Goal: Task Accomplishment & Management: Manage account settings

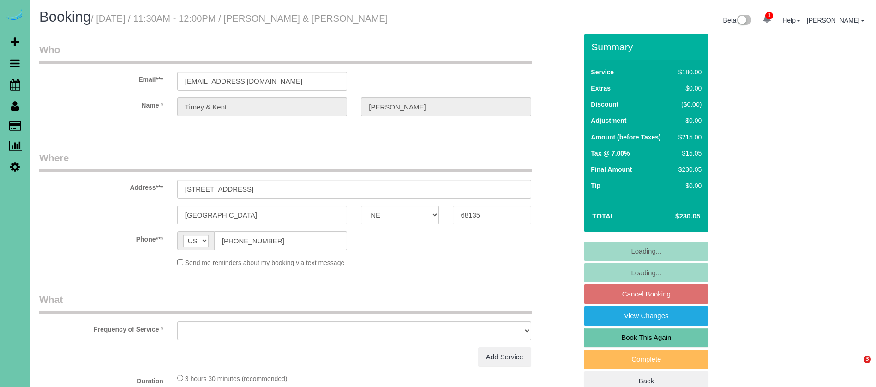
select select "NE"
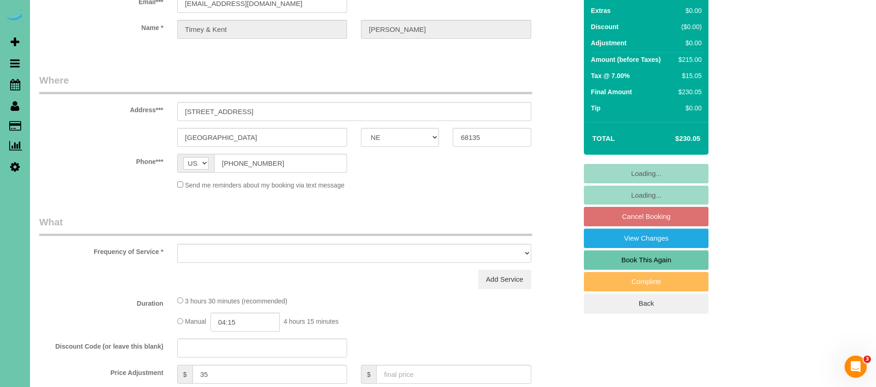
select select "object:659"
select select "string:fspay-e1c1dfaf-29cd-49cb-b2a5-2dc8db5ef3af"
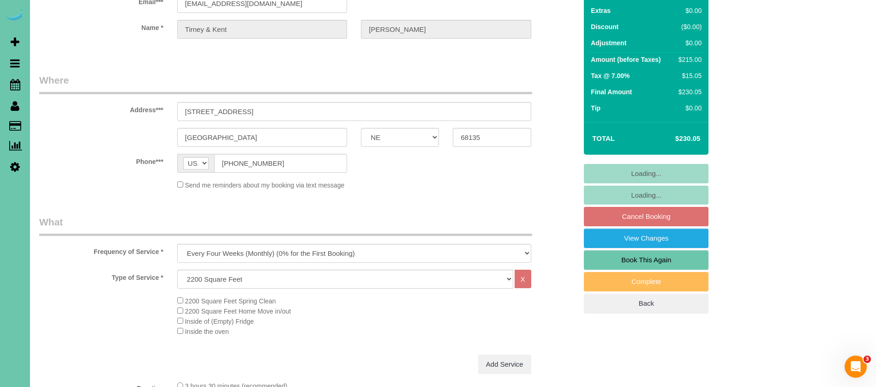
scroll to position [101, 0]
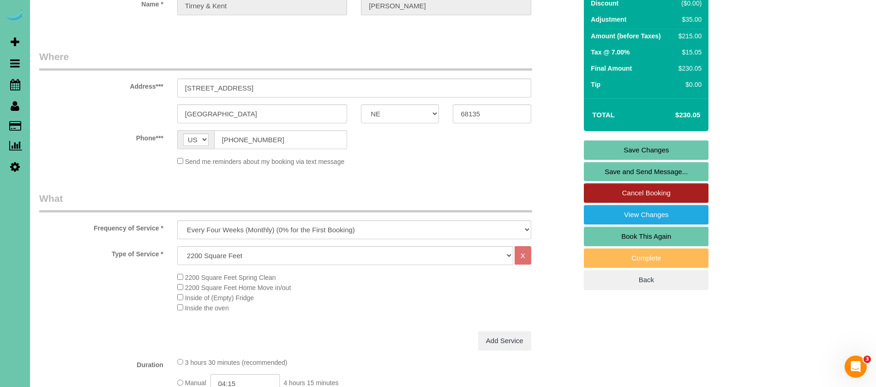
click at [648, 194] on link "Cancel Booking" at bounding box center [646, 192] width 125 height 19
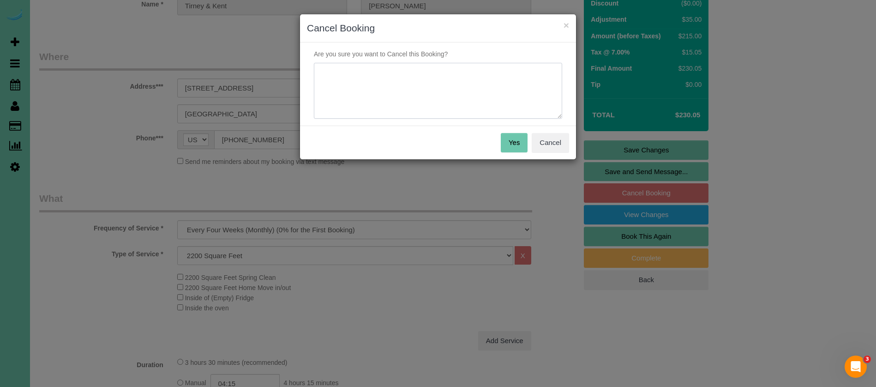
click at [343, 87] on textarea at bounding box center [438, 91] width 248 height 56
type textarea "client emailed - will be out for the holiday"
click at [503, 140] on button "Yes" at bounding box center [514, 142] width 27 height 19
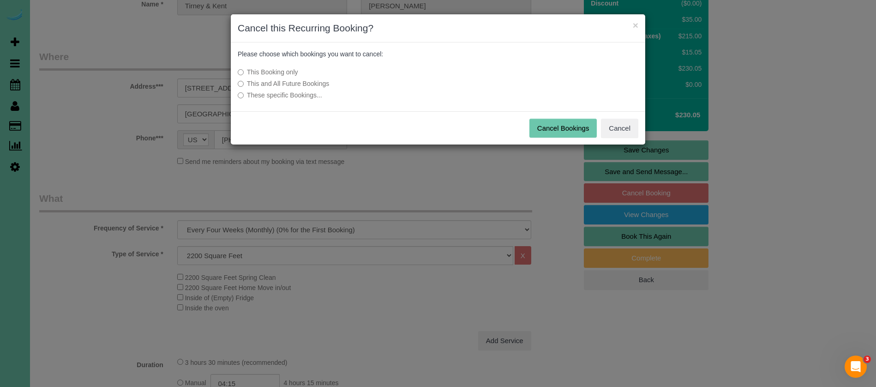
click at [569, 125] on button "Cancel Bookings" at bounding box center [564, 128] width 68 height 19
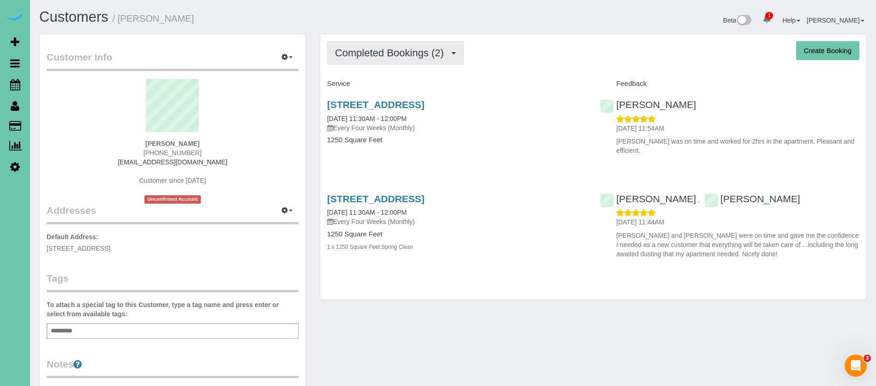
click at [403, 48] on span "Completed Bookings (2)" at bounding box center [392, 53] width 114 height 12
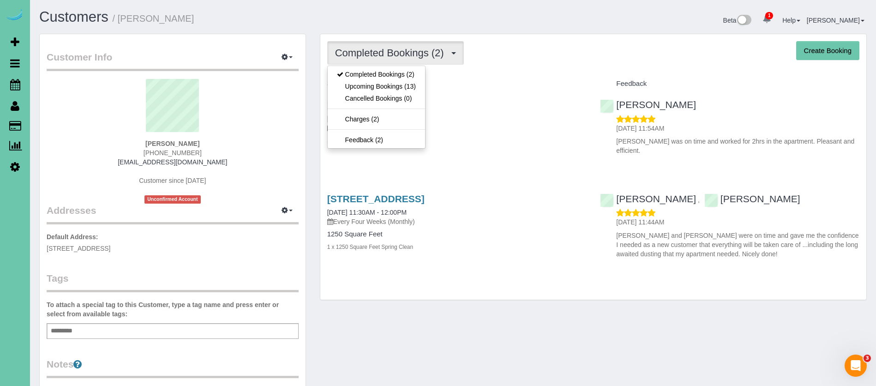
click at [527, 63] on div "Completed Bookings (2) Completed Bookings (2) Upcoming Bookings (13) Cancelled …" at bounding box center [593, 53] width 532 height 24
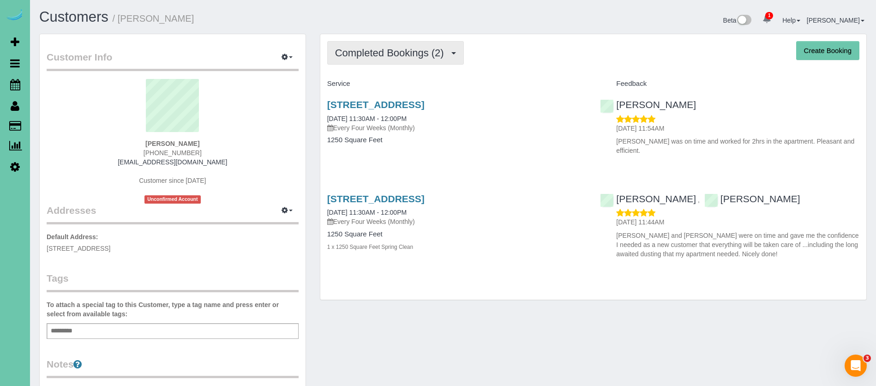
click at [406, 55] on span "Completed Bookings (2)" at bounding box center [392, 53] width 114 height 12
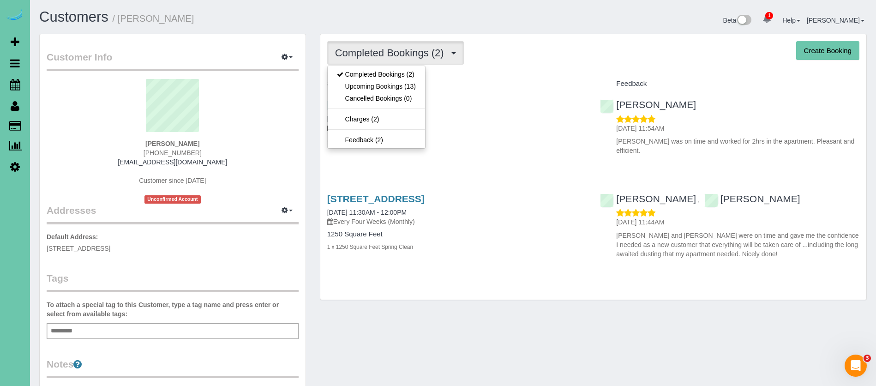
click at [515, 73] on div "Completed Bookings (2) Completed Bookings (2) Upcoming Bookings (13) Cancelled …" at bounding box center [593, 166] width 546 height 265
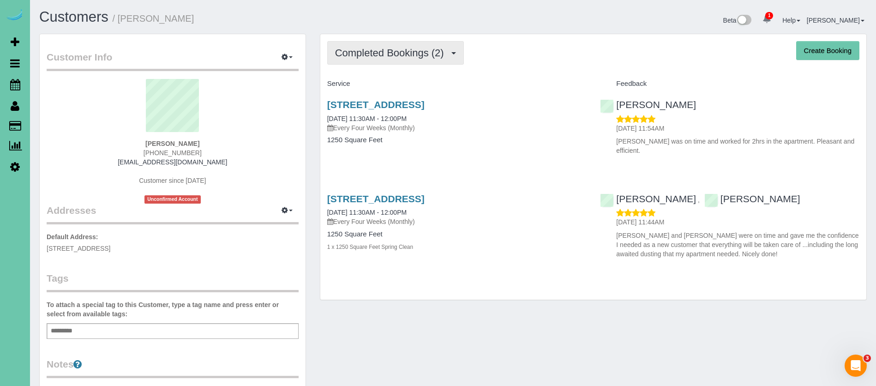
click at [448, 56] on span "Completed Bookings (2)" at bounding box center [392, 53] width 114 height 12
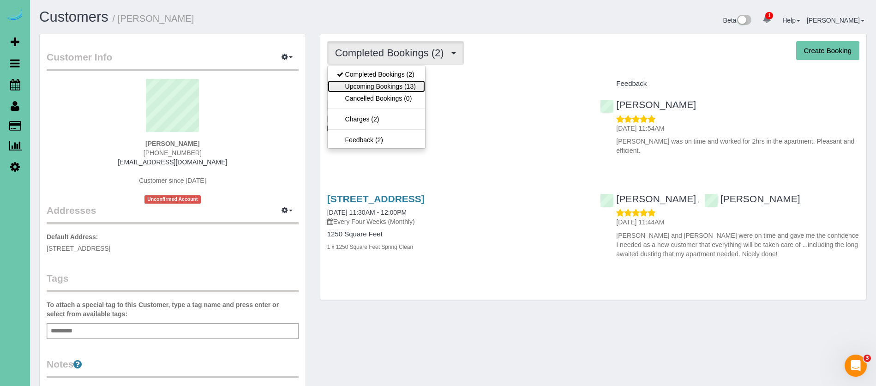
click at [407, 83] on link "Upcoming Bookings (13)" at bounding box center [376, 86] width 97 height 12
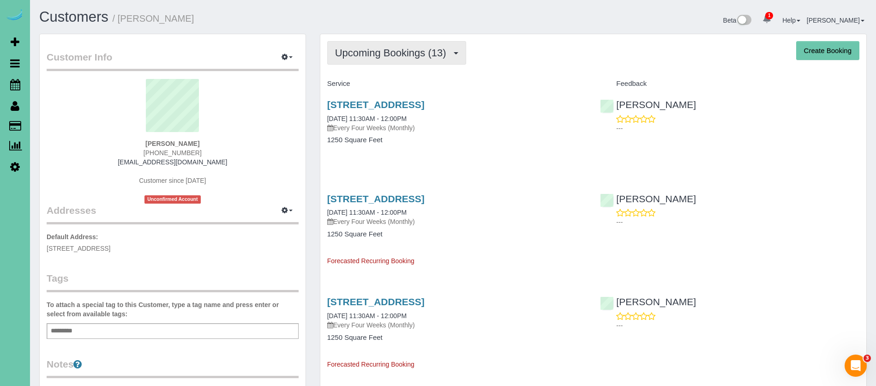
click at [350, 53] on span "Upcoming Bookings (13)" at bounding box center [393, 53] width 116 height 12
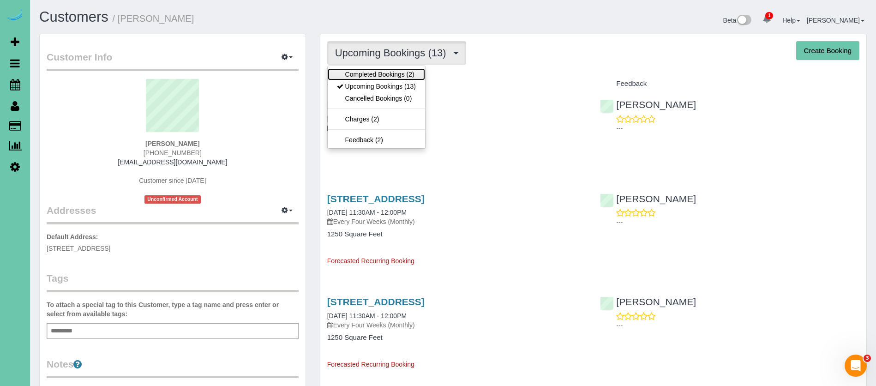
click at [379, 75] on link "Completed Bookings (2)" at bounding box center [376, 74] width 97 height 12
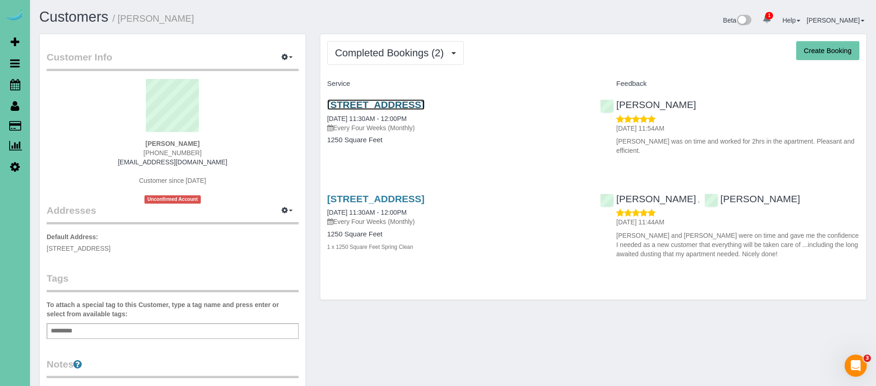
click at [425, 105] on link "1108 N 92nd Plaza; Apt 301, Omaha, NE 68114" at bounding box center [375, 104] width 97 height 11
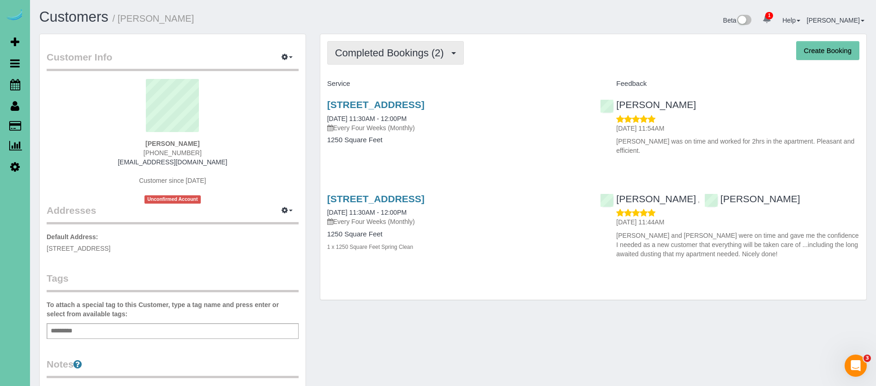
click at [403, 59] on button "Completed Bookings (2)" at bounding box center [395, 53] width 137 height 24
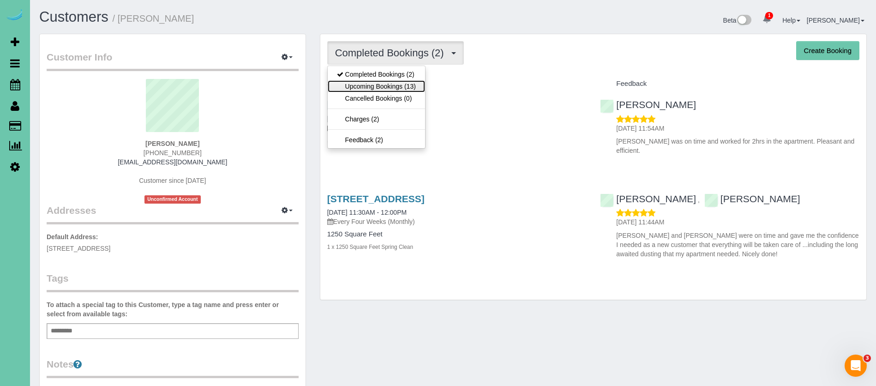
click at [396, 89] on link "Upcoming Bookings (13)" at bounding box center [376, 86] width 97 height 12
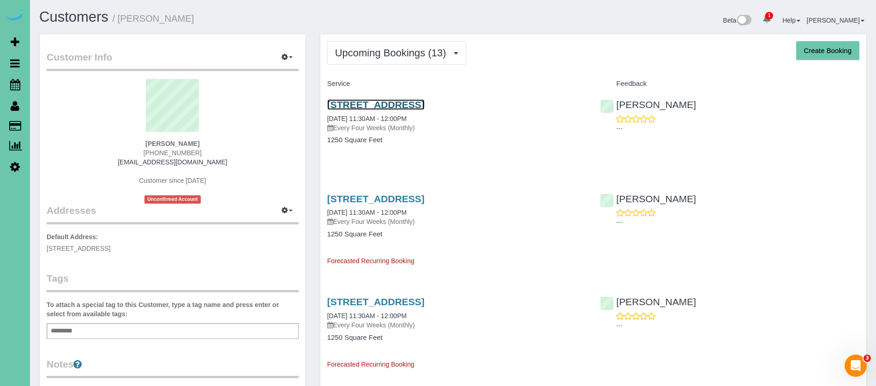
click at [425, 102] on link "1108 N 92nd Plaza; Apt 301, Omaha, NE 68114" at bounding box center [375, 104] width 97 height 11
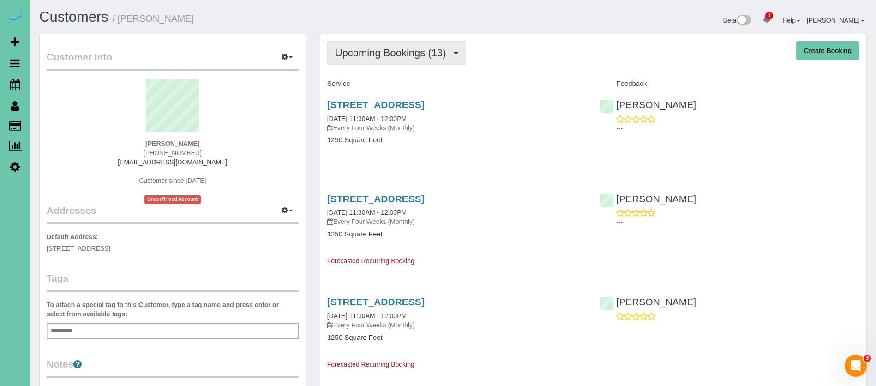
click at [414, 50] on span "Upcoming Bookings (13)" at bounding box center [393, 53] width 116 height 12
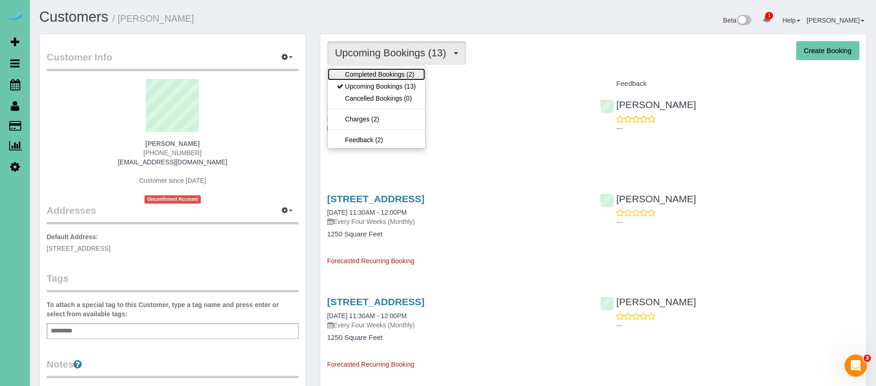
click at [407, 76] on link "Completed Bookings (2)" at bounding box center [376, 74] width 97 height 12
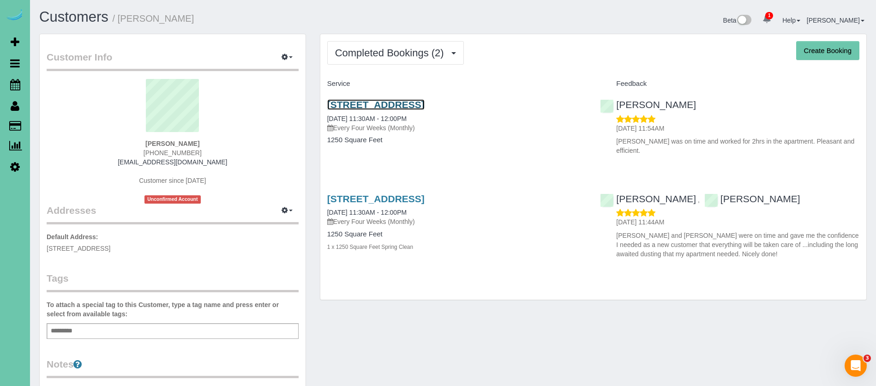
click at [425, 105] on link "1108 N 92nd Plaza; Apt 301, Omaha, NE 68114" at bounding box center [375, 104] width 97 height 11
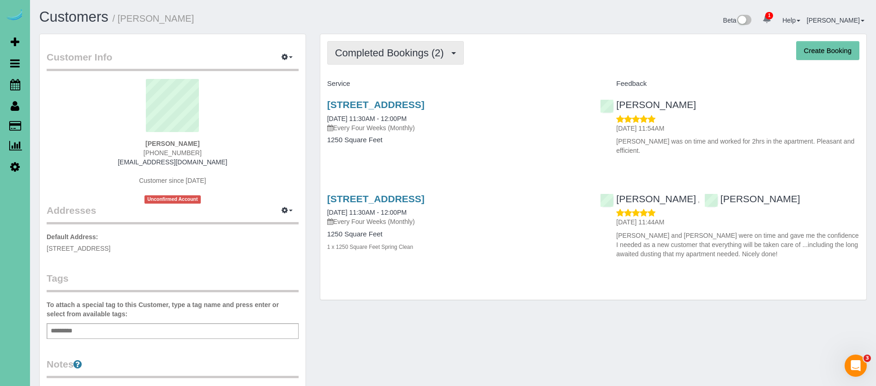
click at [434, 56] on span "Completed Bookings (2)" at bounding box center [392, 53] width 114 height 12
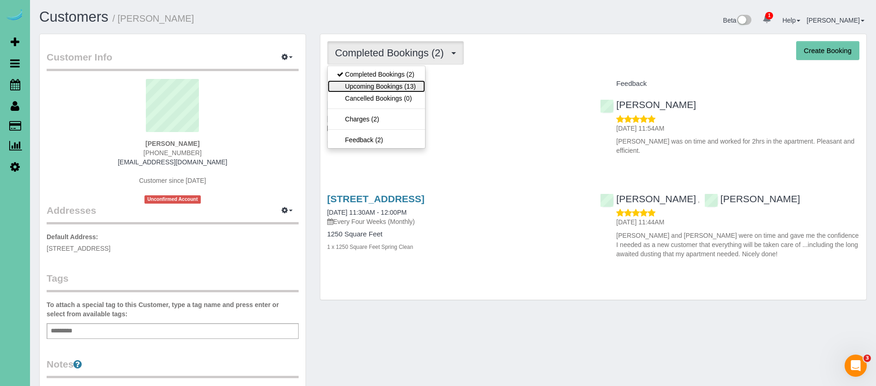
click at [421, 87] on link "Upcoming Bookings (13)" at bounding box center [376, 86] width 97 height 12
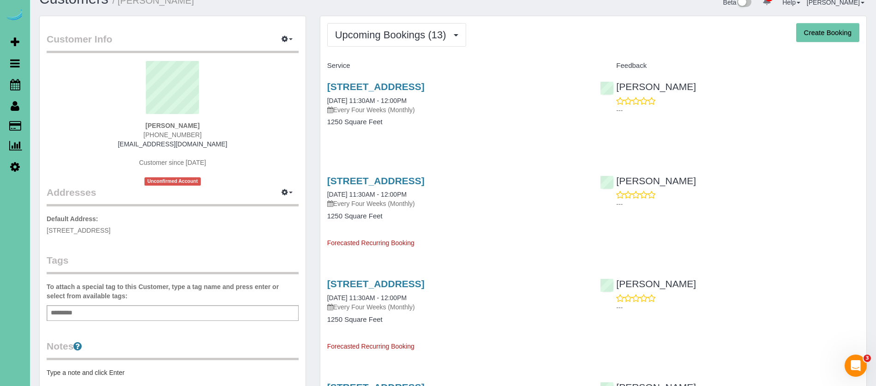
scroll to position [19, 0]
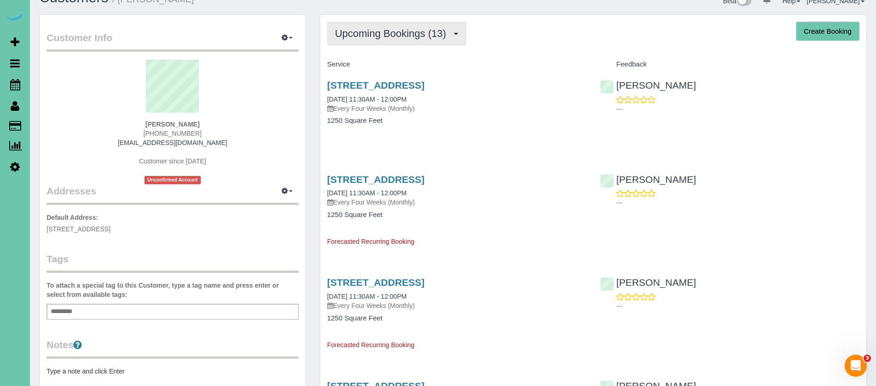
click at [438, 39] on span "Upcoming Bookings (13)" at bounding box center [393, 34] width 116 height 12
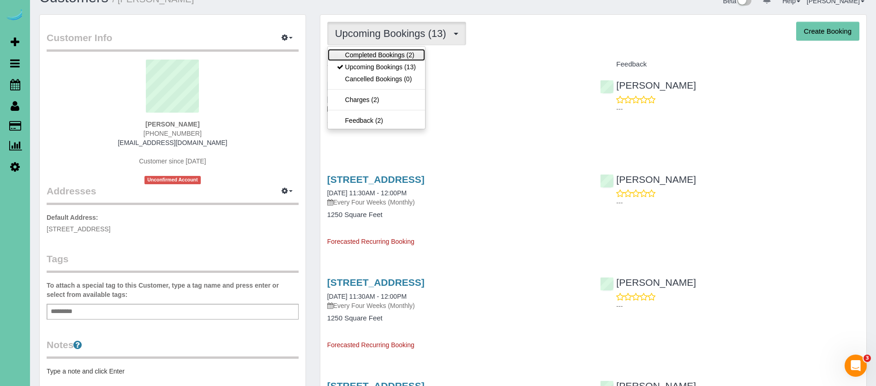
click at [413, 57] on link "Completed Bookings (2)" at bounding box center [376, 55] width 97 height 12
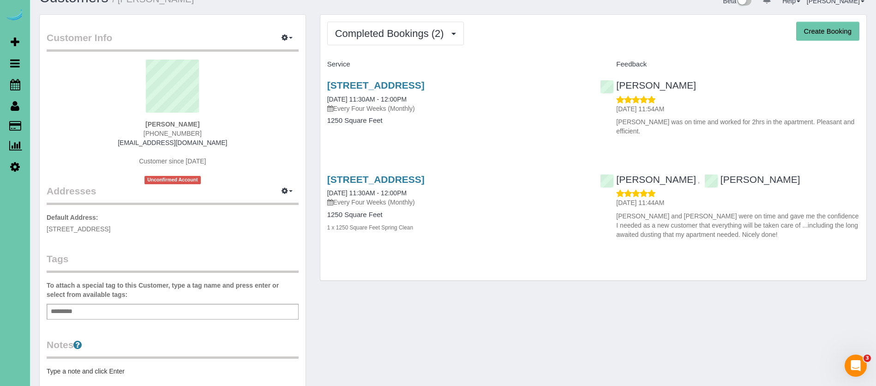
click at [507, 114] on div "1108 N 92nd Plaza; Apt 301, Omaha, NE 68114 08/25/2025 11:30AM - 12:00PM Every …" at bounding box center [456, 107] width 273 height 71
click at [481, 209] on div "1108 N 92nd Plaza; Apt 301, Omaha, NE 68114 08/05/2025 11:30AM - 12:00PM Every …" at bounding box center [456, 208] width 273 height 84
drag, startPoint x: 362, startPoint y: 253, endPoint x: 546, endPoint y: 43, distance: 278.7
click at [546, 43] on div "Completed Bookings (2) Completed Bookings (2) Upcoming Bookings (13) Cancelled …" at bounding box center [593, 147] width 546 height 265
drag, startPoint x: 559, startPoint y: 54, endPoint x: 661, endPoint y: 246, distance: 217.5
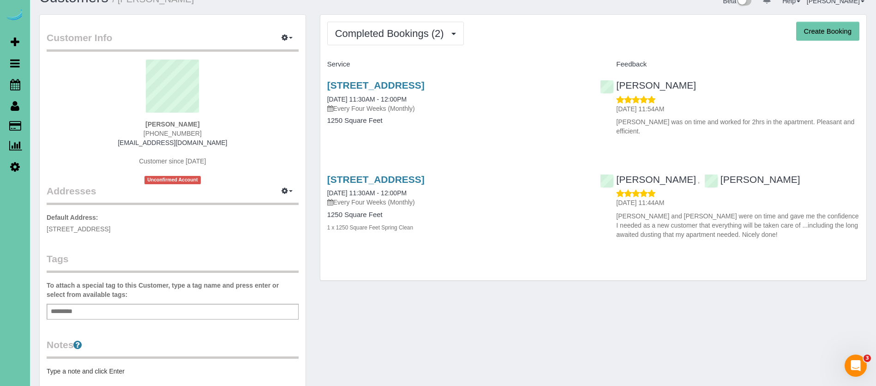
click at [678, 246] on div "Completed Bookings (2) Completed Bookings (2) Upcoming Bookings (13) Cancelled …" at bounding box center [593, 147] width 546 height 265
drag, startPoint x: 549, startPoint y: 253, endPoint x: 542, endPoint y: 251, distance: 7.6
click at [549, 253] on div "Completed Bookings (2) Completed Bookings (2) Upcoming Bookings (13) Cancelled …" at bounding box center [593, 147] width 546 height 265
click at [425, 86] on link "1108 N 92nd Plaza; Apt 301, Omaha, NE 68114" at bounding box center [375, 85] width 97 height 11
drag, startPoint x: 389, startPoint y: 41, endPoint x: 380, endPoint y: 37, distance: 9.5
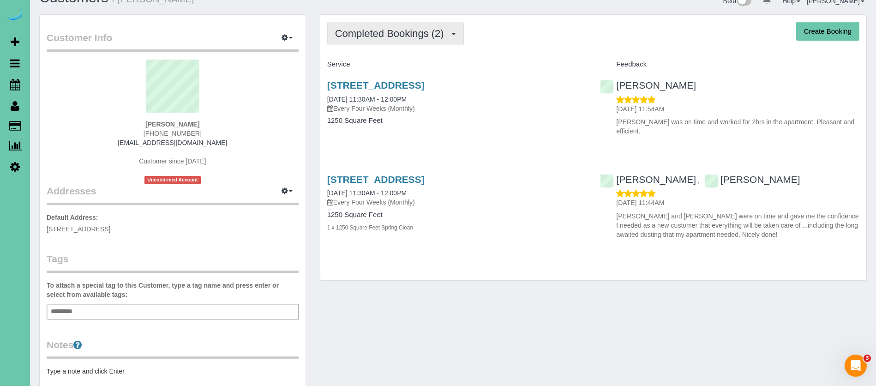
click at [388, 41] on button "Completed Bookings (2)" at bounding box center [395, 34] width 137 height 24
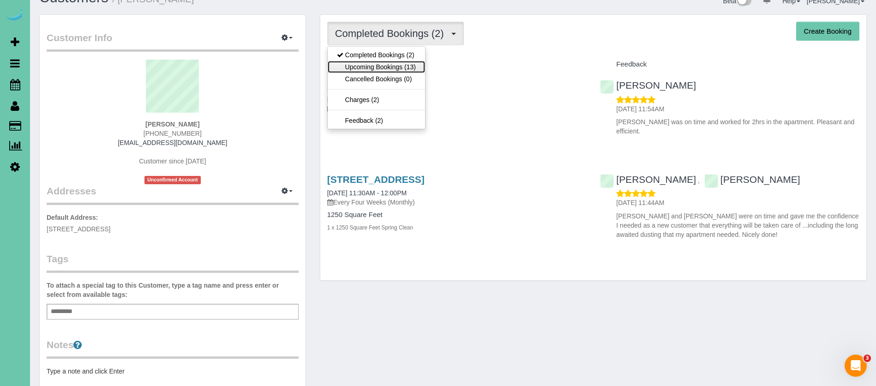
click at [392, 69] on link "Upcoming Bookings (13)" at bounding box center [376, 67] width 97 height 12
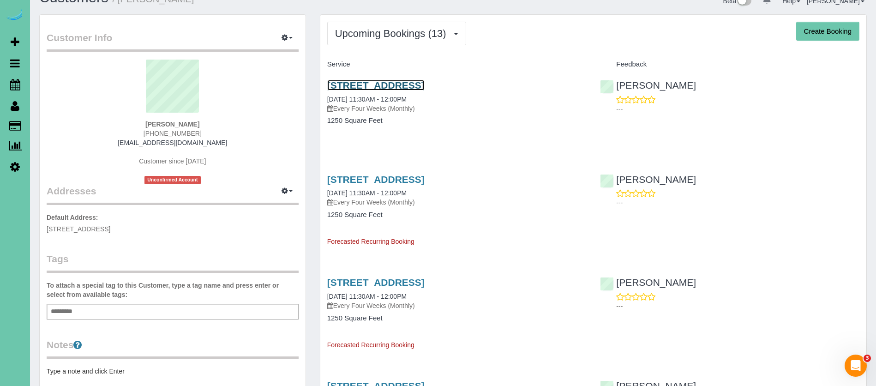
click at [425, 86] on link "1108 N 92nd Plaza; Apt 301, Omaha, NE 68114" at bounding box center [375, 85] width 97 height 11
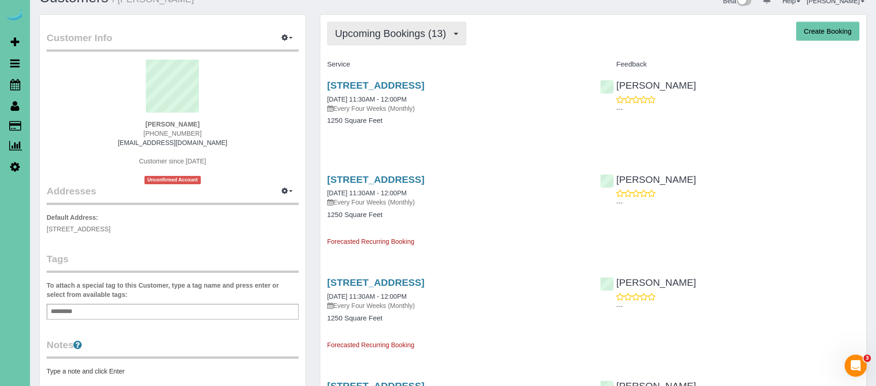
click at [382, 34] on span "Upcoming Bookings (13)" at bounding box center [393, 34] width 116 height 12
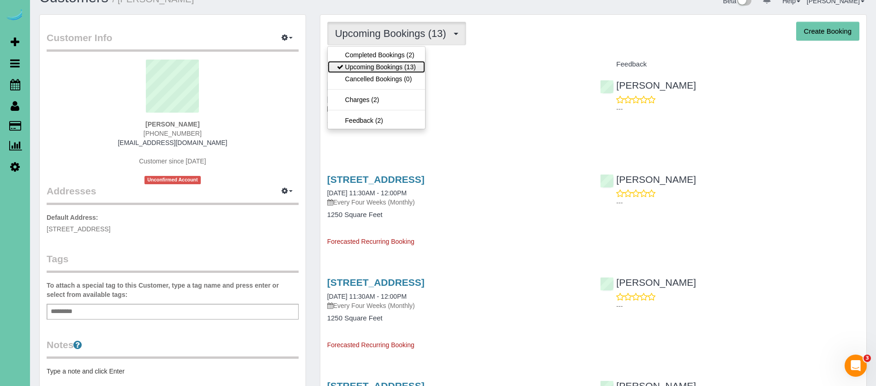
click at [384, 69] on link "Upcoming Bookings (13)" at bounding box center [376, 67] width 97 height 12
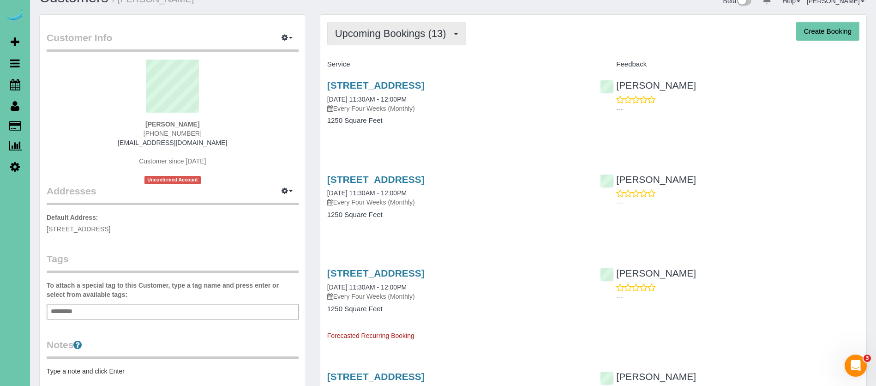
click at [394, 31] on span "Upcoming Bookings (13)" at bounding box center [393, 34] width 116 height 12
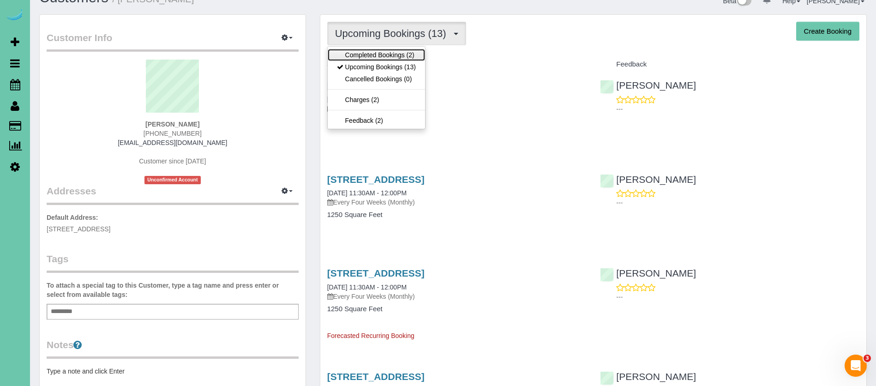
click at [395, 54] on link "Completed Bookings (2)" at bounding box center [376, 55] width 97 height 12
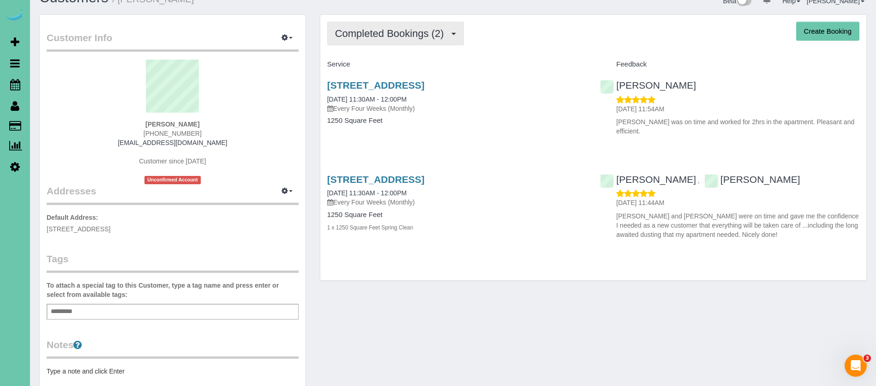
click at [390, 33] on span "Completed Bookings (2)" at bounding box center [392, 34] width 114 height 12
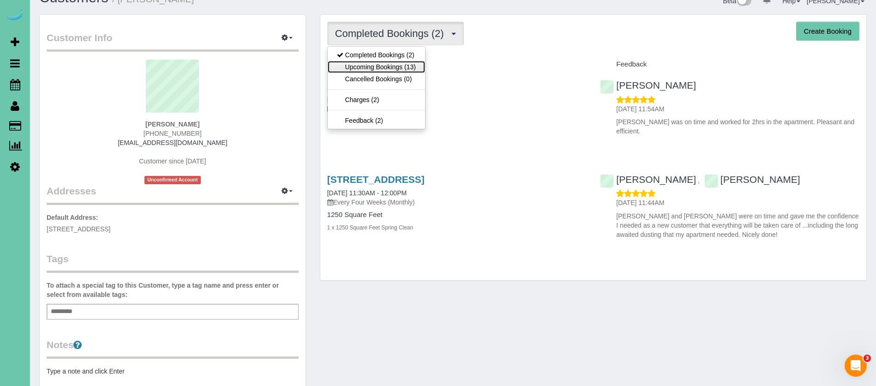
click at [395, 68] on link "Upcoming Bookings (13)" at bounding box center [376, 67] width 97 height 12
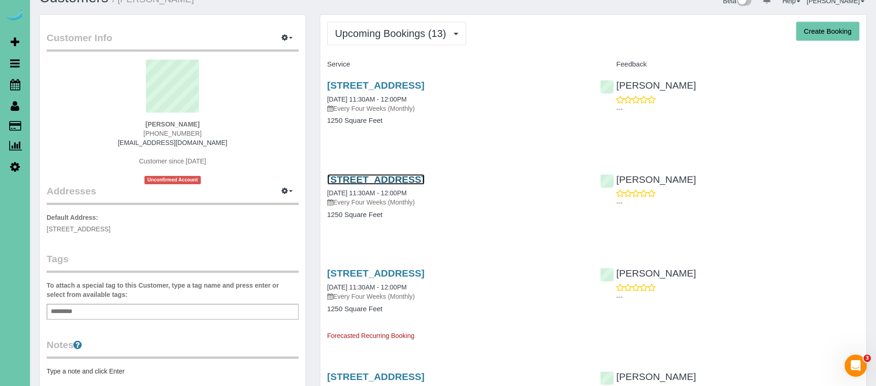
click at [425, 177] on link "1108 N 92nd Plaza; Apt 301, Omaha, NE 68114" at bounding box center [375, 179] width 97 height 11
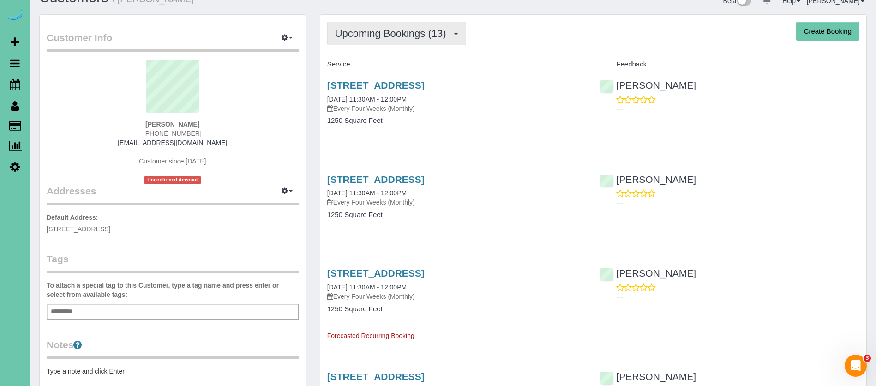
click at [378, 30] on span "Upcoming Bookings (13)" at bounding box center [393, 34] width 116 height 12
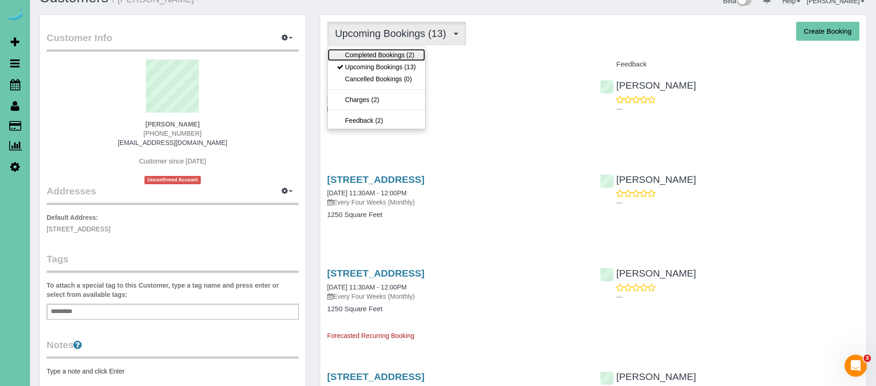
click at [379, 56] on link "Completed Bookings (2)" at bounding box center [376, 55] width 97 height 12
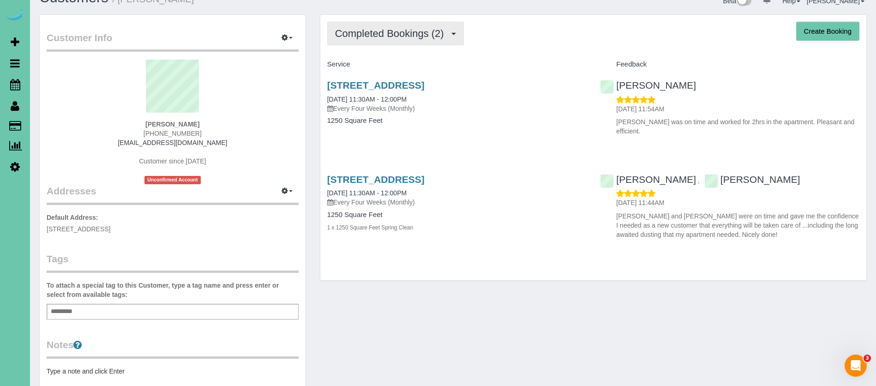
click at [346, 41] on button "Completed Bookings (2)" at bounding box center [395, 34] width 137 height 24
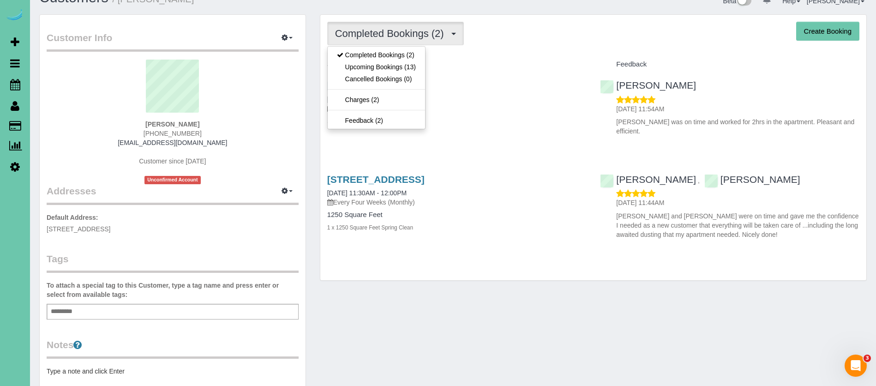
click at [549, 54] on div "Completed Bookings (2) Completed Bookings (2) Upcoming Bookings (13) Cancelled …" at bounding box center [593, 147] width 546 height 265
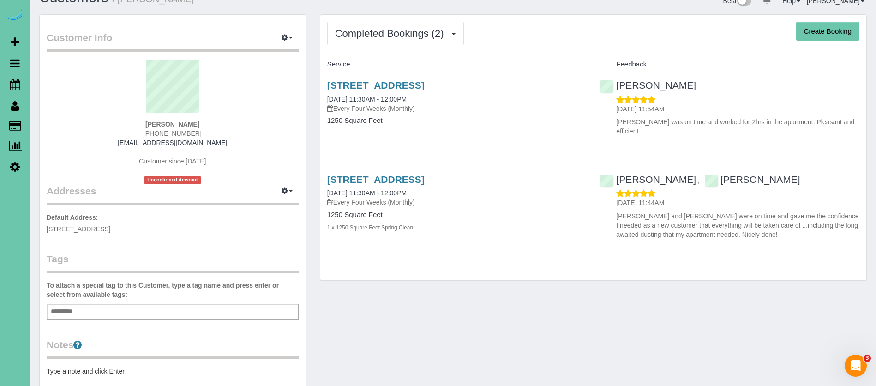
drag, startPoint x: 586, startPoint y: 87, endPoint x: 420, endPoint y: 123, distance: 170.1
click at [429, 121] on div "1108 N 92nd Plaza; Apt 301, Omaha, NE 68114 08/25/2025 11:30AM - 12:00PM Every …" at bounding box center [456, 107] width 273 height 71
click at [418, 124] on div "1108 N 92nd Plaza; Apt 301, Omaha, NE 68114 08/25/2025 11:30AM - 12:00PM Every …" at bounding box center [456, 106] width 273 height 71
drag, startPoint x: 421, startPoint y: 125, endPoint x: 326, endPoint y: 74, distance: 107.6
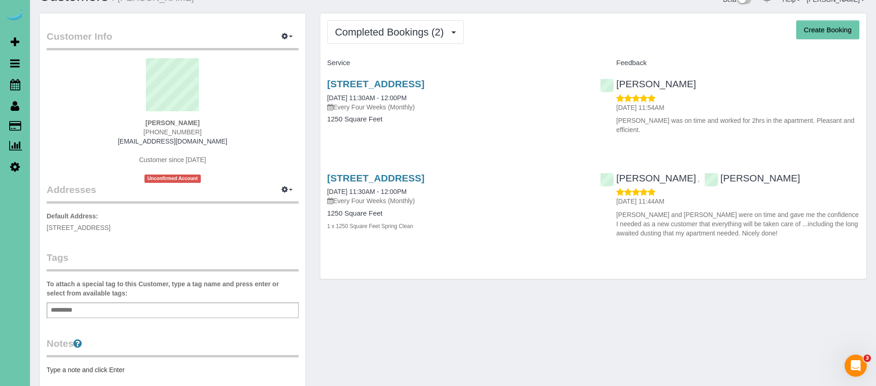
click at [326, 74] on div "1108 N 92nd Plaza; Apt 301, Omaha, NE 68114 08/25/2025 11:30AM - 12:00PM Every …" at bounding box center [456, 106] width 273 height 71
click at [343, 70] on div "Service" at bounding box center [456, 63] width 273 height 16
click at [467, 55] on div "Service" at bounding box center [456, 63] width 273 height 16
click at [401, 35] on span "Completed Bookings (2)" at bounding box center [392, 32] width 114 height 12
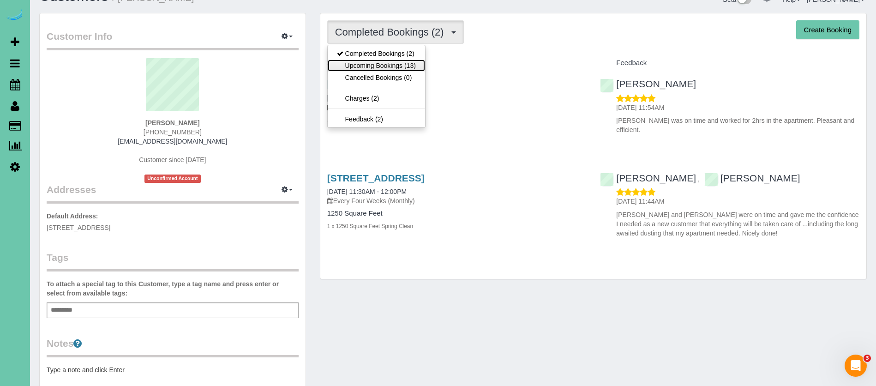
click at [409, 64] on link "Upcoming Bookings (13)" at bounding box center [376, 66] width 97 height 12
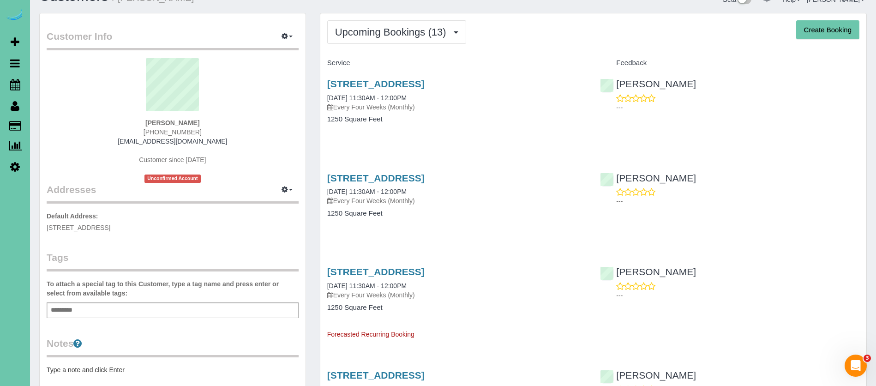
click at [393, 68] on div "Service" at bounding box center [456, 63] width 273 height 16
click at [425, 85] on link "1108 N 92nd Plaza; Apt 301, Omaha, NE 68114" at bounding box center [375, 83] width 97 height 11
click at [425, 178] on link "1108 N 92nd Plaza; Apt 301, Omaha, NE 68114" at bounding box center [375, 178] width 97 height 11
click at [386, 31] on span "Upcoming Bookings (13)" at bounding box center [393, 32] width 116 height 12
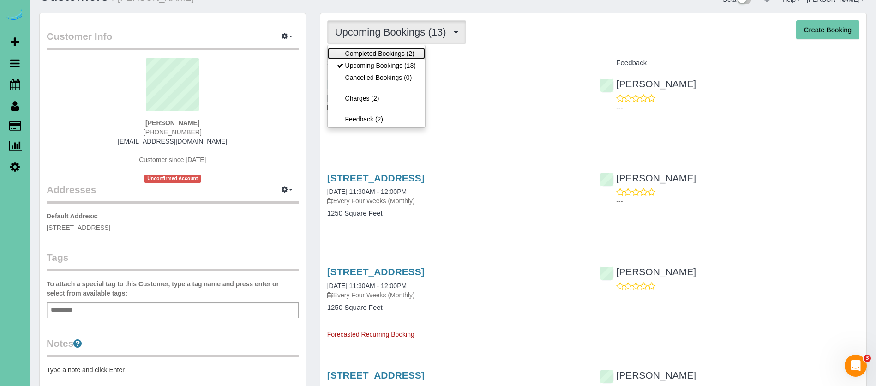
click at [378, 49] on link "Completed Bookings (2)" at bounding box center [376, 54] width 97 height 12
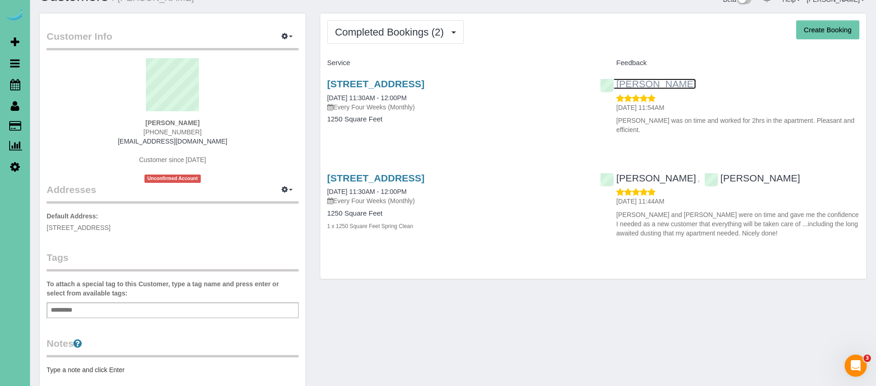
click at [625, 84] on link "[PERSON_NAME]" at bounding box center [648, 83] width 96 height 11
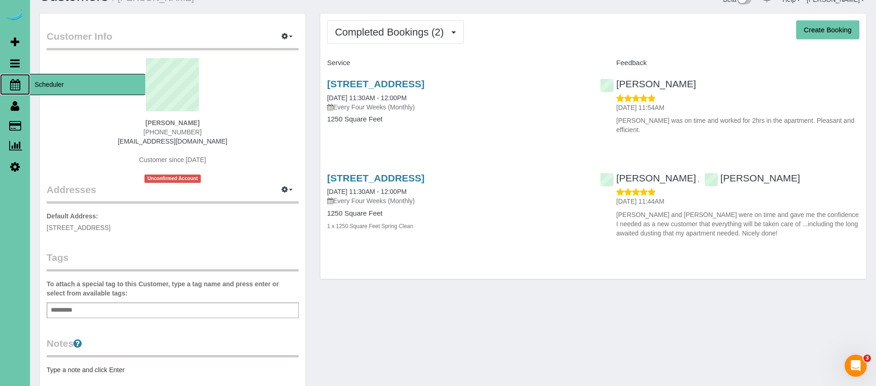
click at [58, 88] on span "Scheduler" at bounding box center [87, 84] width 115 height 21
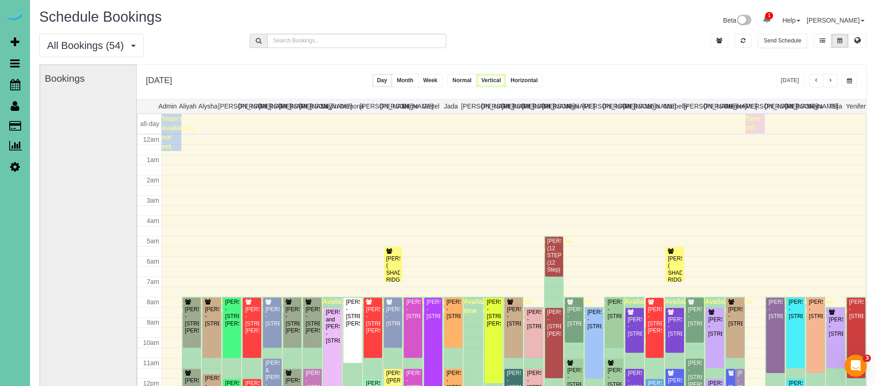
scroll to position [122, 0]
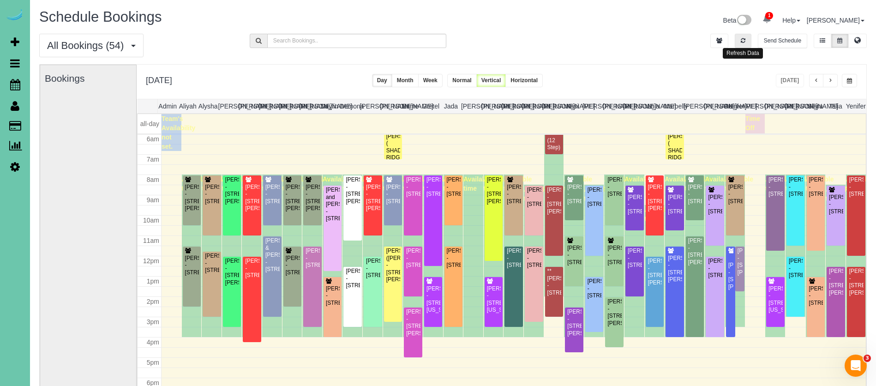
click at [744, 42] on icon "button" at bounding box center [743, 41] width 5 height 6
click at [816, 307] on div "Lucas Shook - 222 S 15th St; Apt #1103, Omaha, NE 68102" at bounding box center [816, 295] width 15 height 21
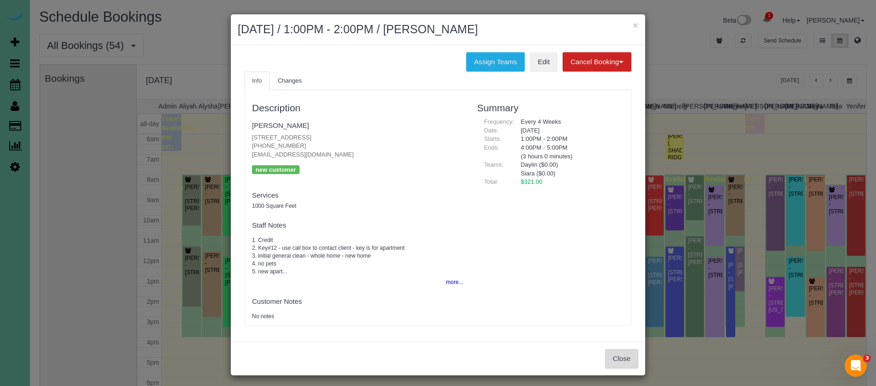
click at [619, 360] on button "Close" at bounding box center [621, 358] width 33 height 19
drag, startPoint x: 619, startPoint y: 360, endPoint x: 615, endPoint y: 357, distance: 4.8
click at [619, 360] on div "× August 28, 2025 / 1:00PM - 2:00PM / Lucas Shook Assign Teams Edit Cancel Book…" at bounding box center [438, 193] width 876 height 386
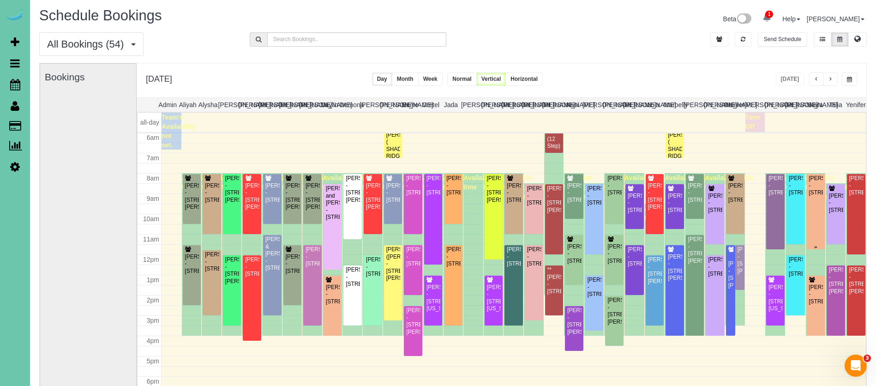
click at [819, 196] on div "Scott Bierman - 5623 Jackston Street, Omaha, NE 68106" at bounding box center [816, 185] width 15 height 21
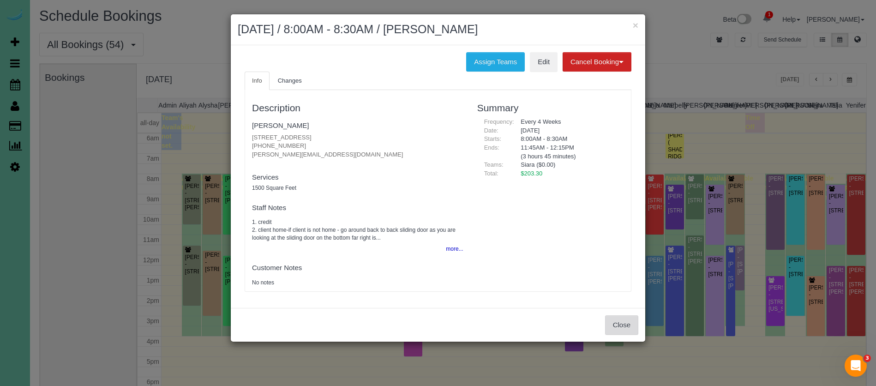
click at [617, 325] on button "Close" at bounding box center [621, 324] width 33 height 19
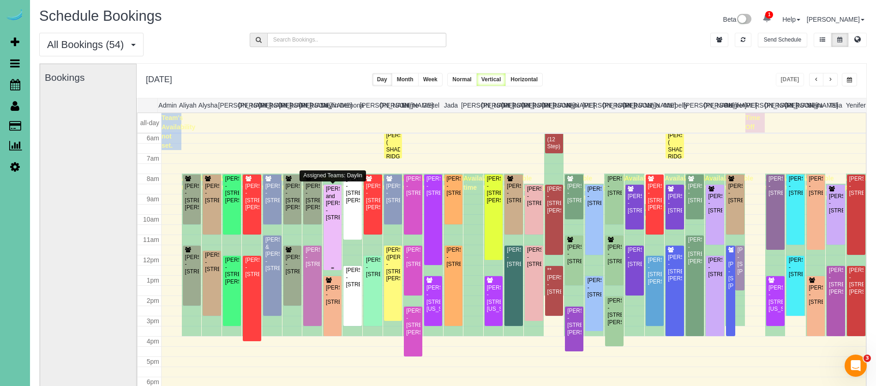
click at [331, 221] on div "Dan and Lucy Wynard - 4304 Victoria Ave, Bellevue, NE 68123" at bounding box center [332, 204] width 15 height 36
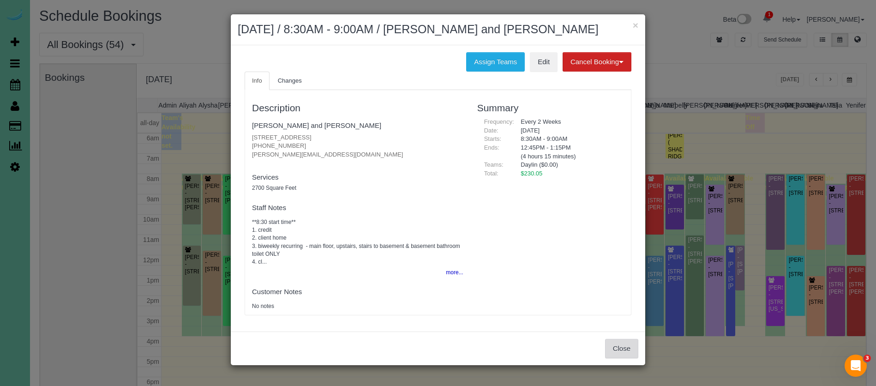
click at [628, 349] on button "Close" at bounding box center [621, 348] width 33 height 19
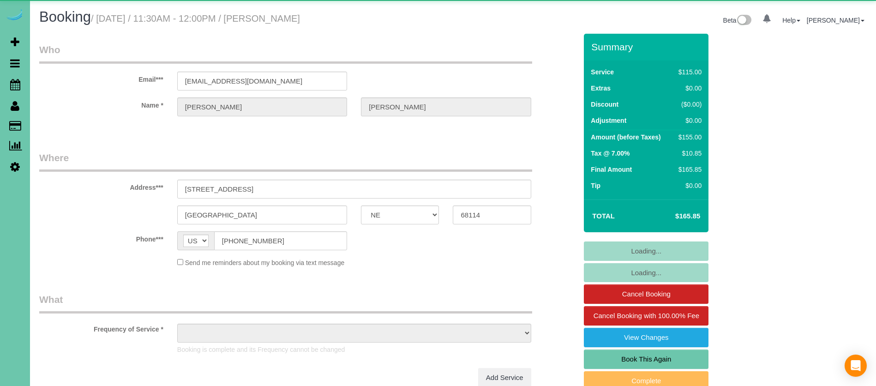
select select "NE"
select select "object:668"
select select "number:35"
select select "number:41"
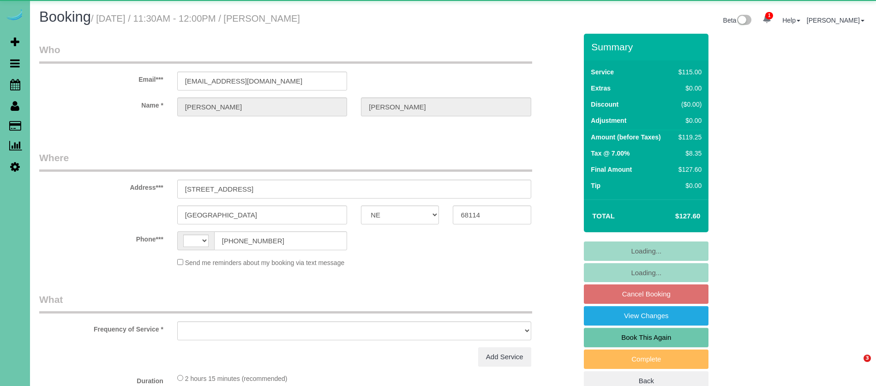
select select "NE"
select select "string:[GEOGRAPHIC_DATA]"
select select "object:379"
select select "string:fspay-0708f74a-1113-4241-950a-a4b45a836844"
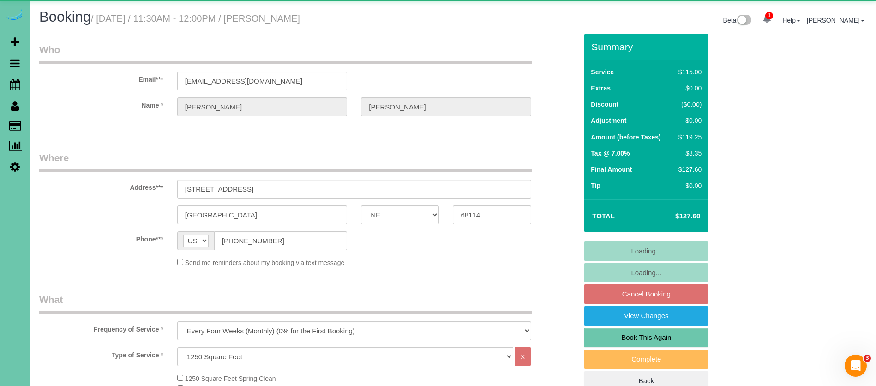
select select "object:659"
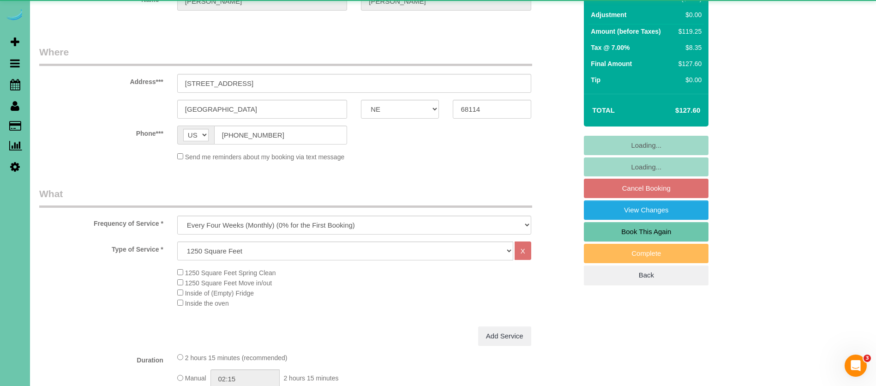
select select "number:35"
select select "number:41"
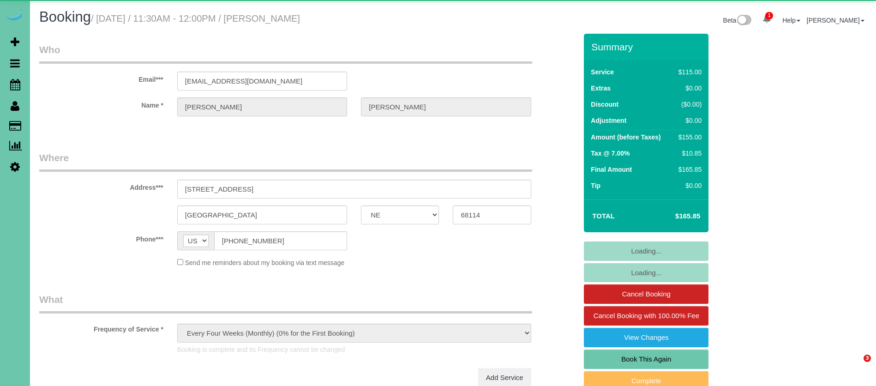
select select "NE"
select select "object:639"
select select "number:35"
select select "number:41"
select select "NE"
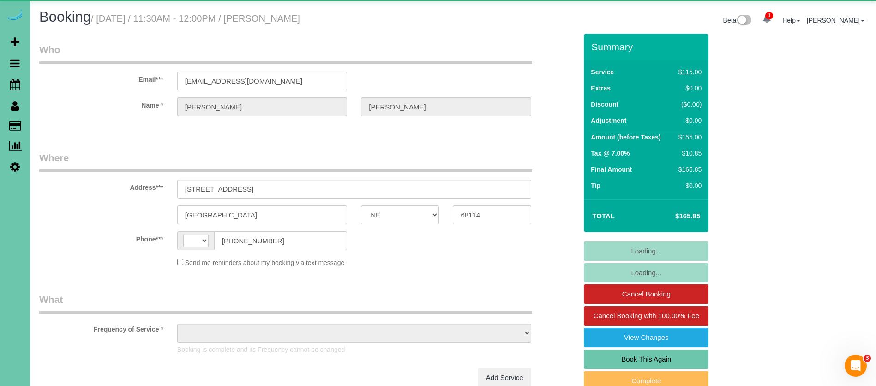
select select "string:[GEOGRAPHIC_DATA]"
select select "object:851"
select select "string:fspay-0708f74a-1113-4241-950a-a4b45a836844"
select select "number:35"
select select "number:41"
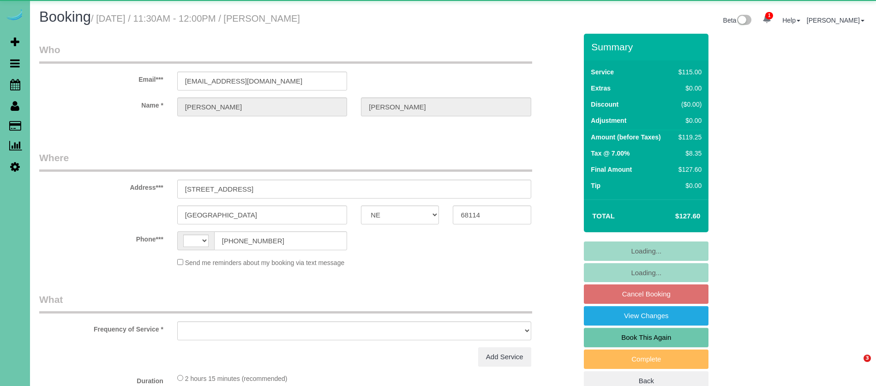
select select "NE"
select select "string:[GEOGRAPHIC_DATA]"
select select "object:673"
select select "string:fspay-0708f74a-1113-4241-950a-a4b45a836844"
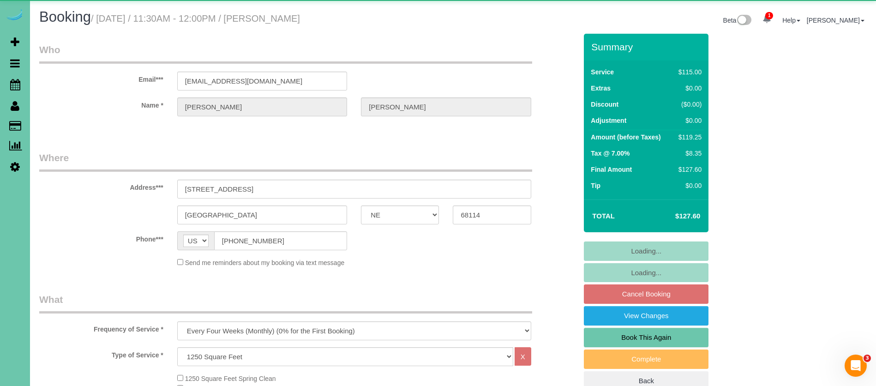
select select "number:35"
select select "number:41"
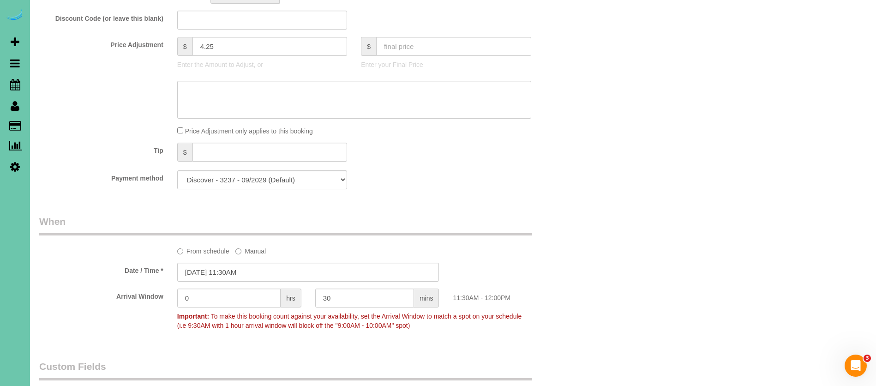
scroll to position [504, 0]
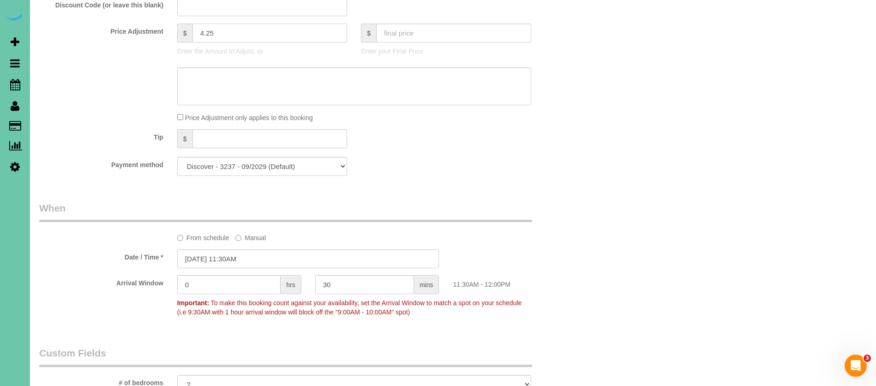
drag, startPoint x: 234, startPoint y: 31, endPoint x: 154, endPoint y: 25, distance: 79.6
click at [154, 25] on div "Price Adjustment $ 4.25 Enter the Amount to Adjust, or $ Enter your Final Price" at bounding box center [308, 42] width 552 height 37
click at [533, 186] on div "Who Email*** dherbig@sjsomaha.org Name * Dianne Herbig Where Address*** 1108 N …" at bounding box center [308, 193] width 552 height 1326
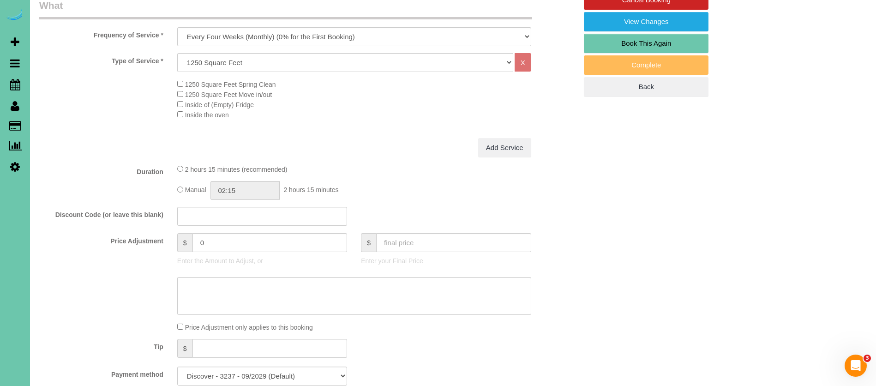
scroll to position [319, 0]
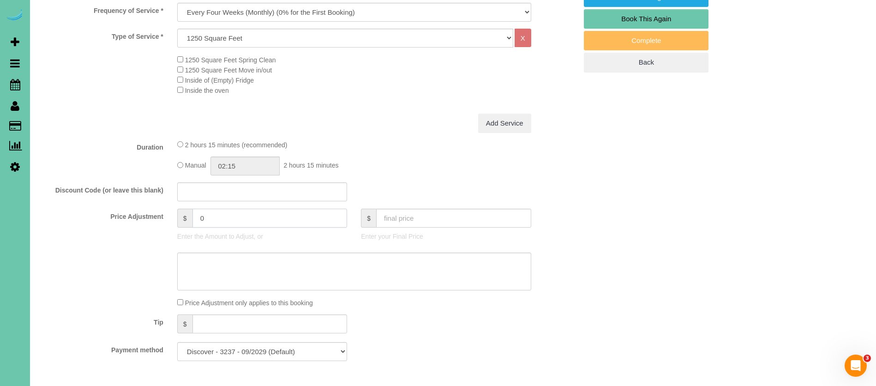
drag, startPoint x: 212, startPoint y: 220, endPoint x: 168, endPoint y: 211, distance: 45.5
click at [168, 215] on div "Price Adjustment $ 0 Enter the Amount to Adjust, or $ Enter your Final Price" at bounding box center [308, 227] width 552 height 37
click at [388, 159] on div "Manual 02:15 2 hours 15 minutes" at bounding box center [354, 165] width 354 height 19
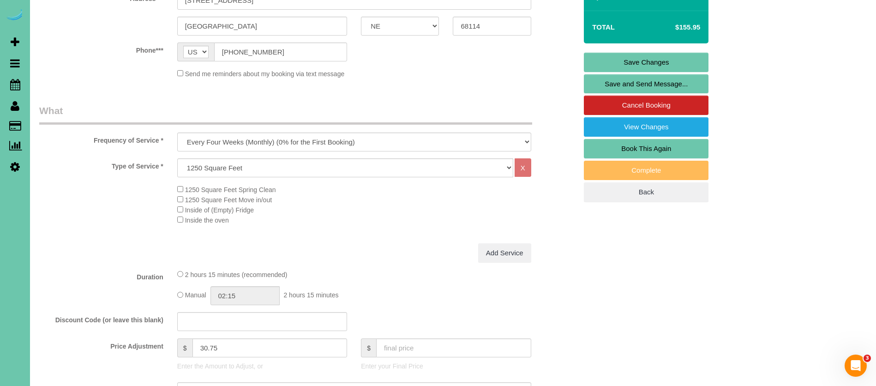
scroll to position [356, 0]
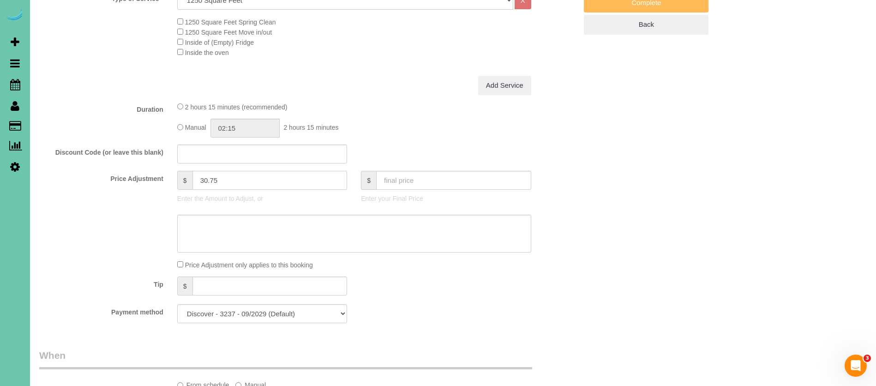
click at [198, 180] on input "30.75" at bounding box center [270, 180] width 155 height 19
type input "-30.75"
click at [362, 117] on div "2 hours 15 minutes (recommended) Manual 02:15 2 hours 15 minutes" at bounding box center [354, 120] width 368 height 36
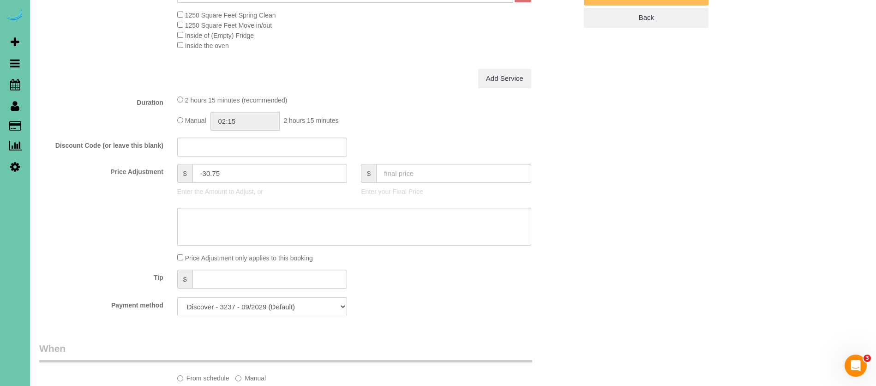
scroll to position [365, 0]
click at [272, 214] on textarea at bounding box center [354, 225] width 354 height 38
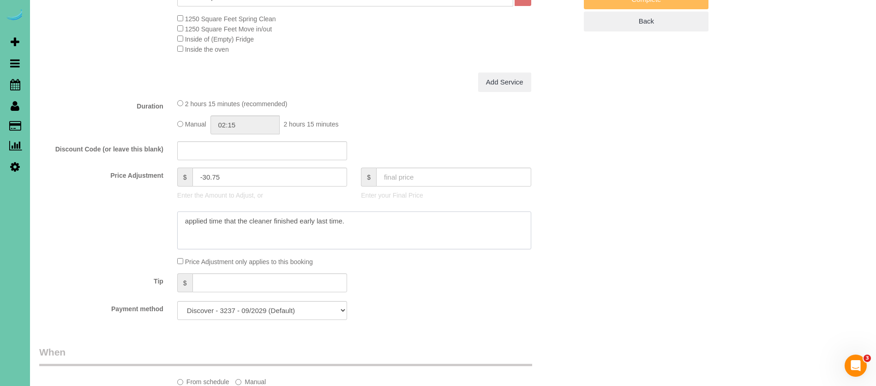
scroll to position [0, 0]
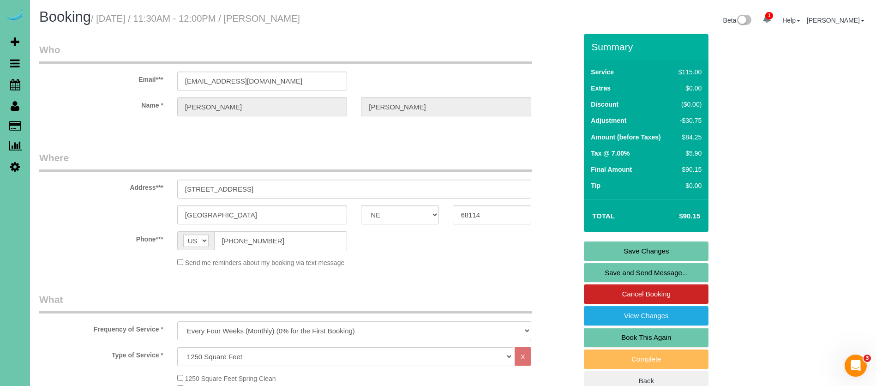
type textarea "applied time that the cleaner finished early last time."
click at [655, 246] on link "Save Changes" at bounding box center [646, 250] width 125 height 19
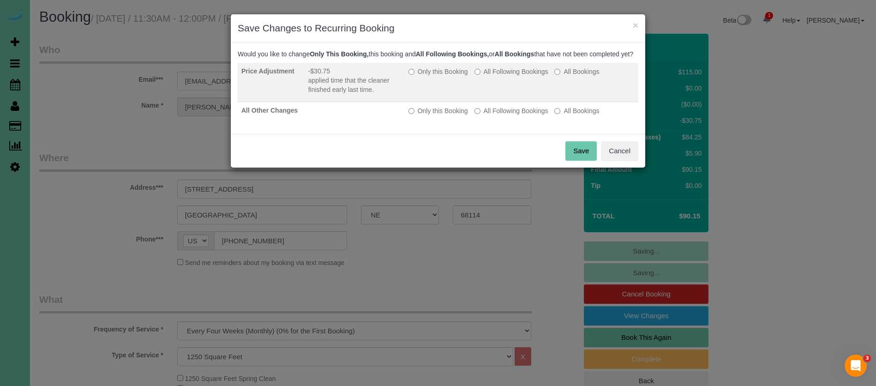
click at [442, 76] on label "Only this Booking" at bounding box center [439, 71] width 60 height 9
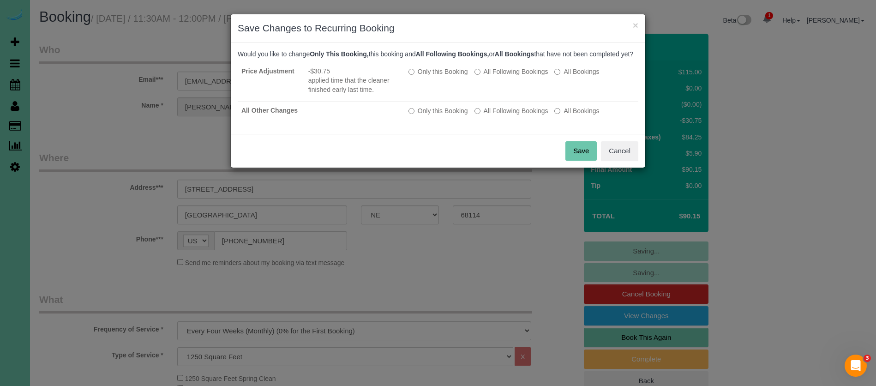
click at [578, 161] on button "Save" at bounding box center [581, 150] width 31 height 19
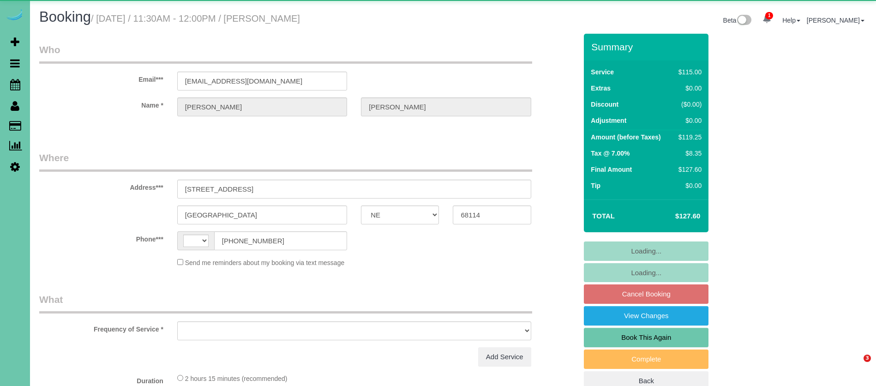
select select "NE"
select select "string:[GEOGRAPHIC_DATA]"
select select "object:659"
select select "string:fspay-0708f74a-1113-4241-950a-a4b45a836844"
select select "number:35"
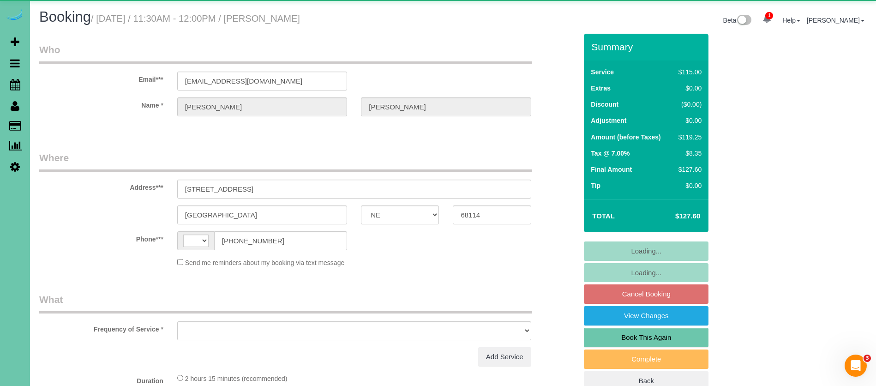
select select "number:41"
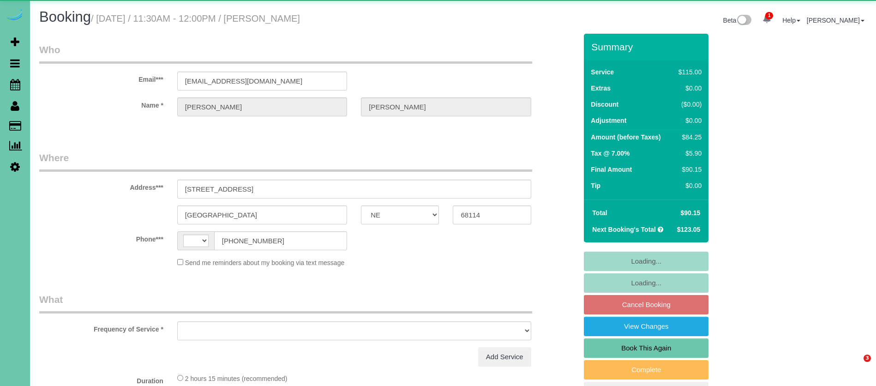
select select "NE"
select select "string:[GEOGRAPHIC_DATA]"
select select "object:662"
select select "number:35"
select select "number:41"
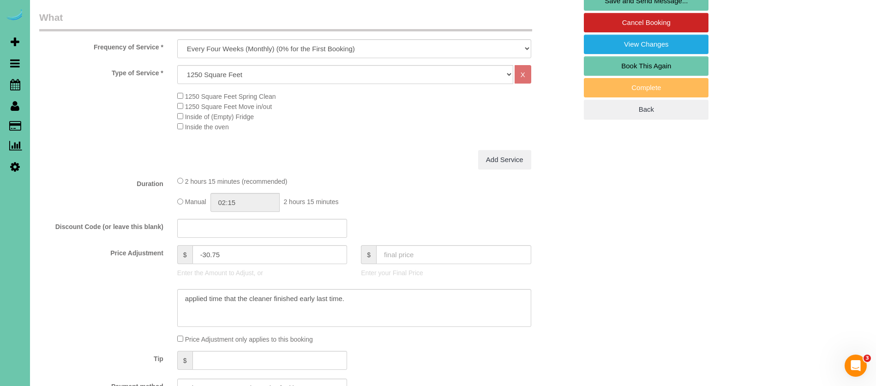
scroll to position [286, 0]
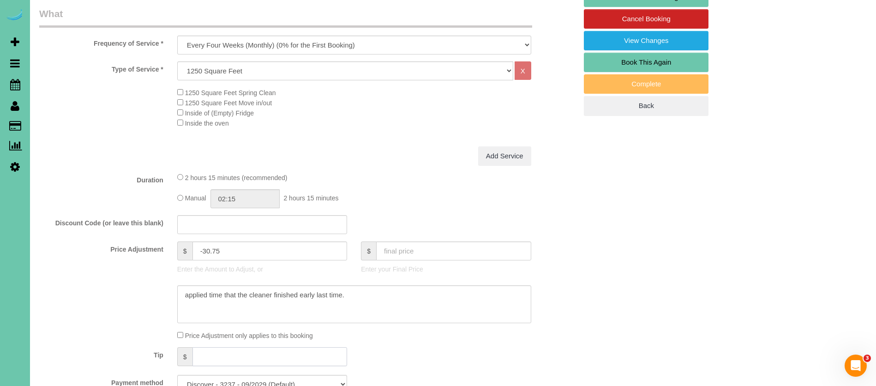
click at [214, 356] on input "text" at bounding box center [270, 356] width 155 height 19
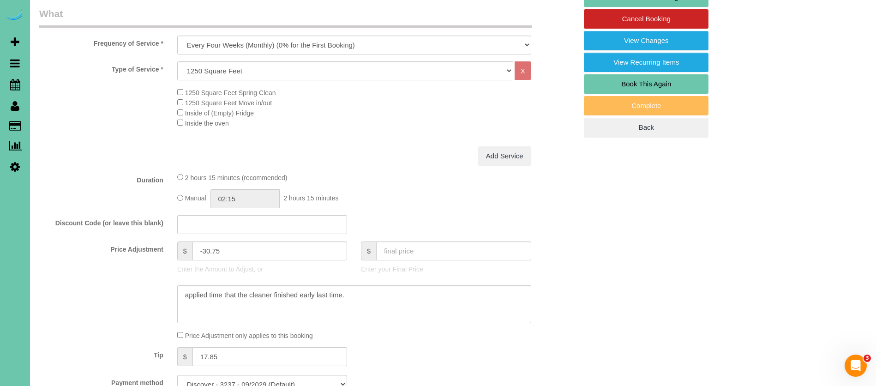
click at [396, 333] on div "Price Adjustment only applies to this booking" at bounding box center [354, 335] width 368 height 10
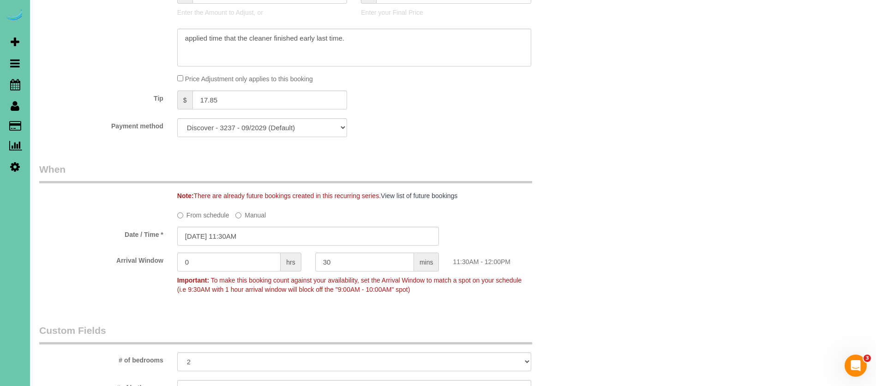
scroll to position [530, 0]
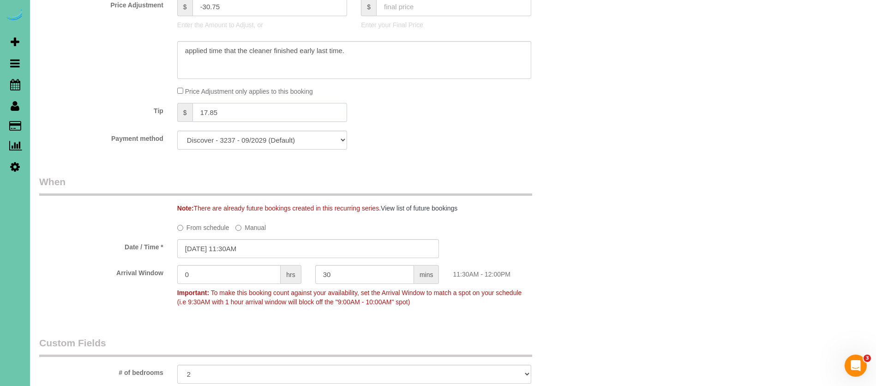
drag, startPoint x: 230, startPoint y: 114, endPoint x: 182, endPoint y: 109, distance: 47.7
click at [182, 109] on div "$ 17.85" at bounding box center [262, 112] width 170 height 19
drag, startPoint x: 242, startPoint y: 113, endPoint x: 171, endPoint y: 104, distance: 71.6
click at [171, 104] on div "$ 17.85" at bounding box center [262, 113] width 184 height 21
click at [438, 136] on div "Payment method Discover - 3237 - 09/2029 (Default) Add Credit Card ────────────…" at bounding box center [308, 140] width 552 height 19
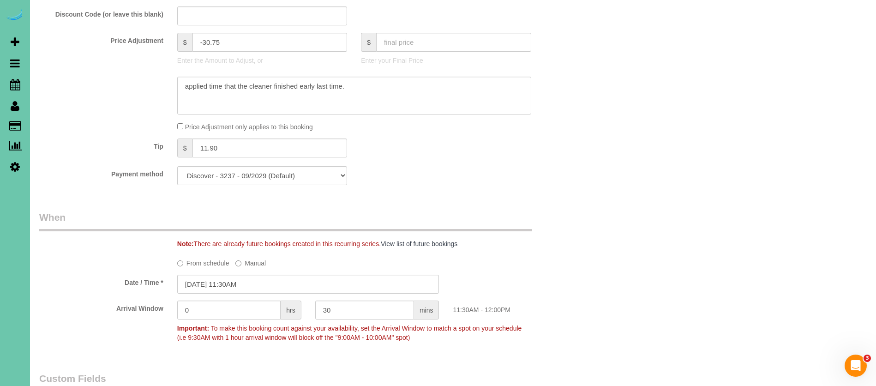
scroll to position [0, 0]
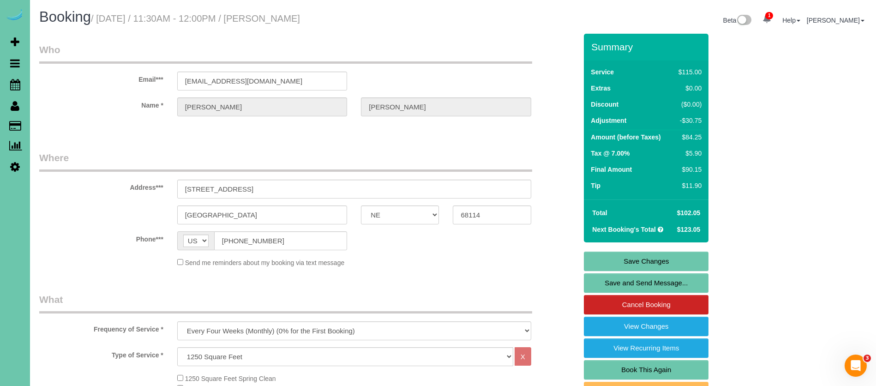
click at [625, 253] on link "Save Changes" at bounding box center [646, 261] width 125 height 19
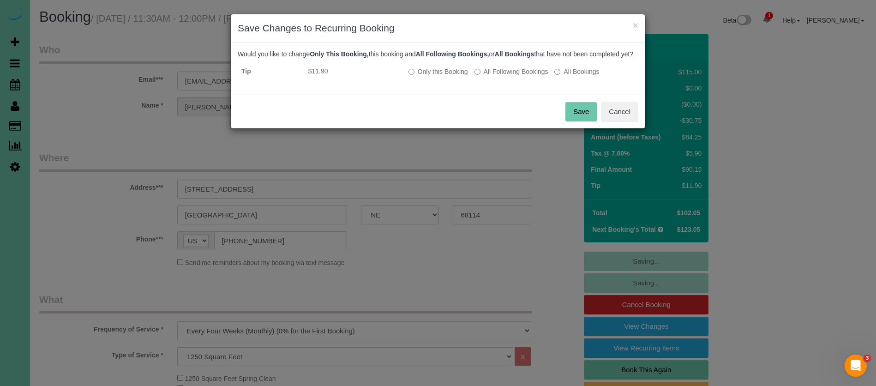
click at [583, 121] on button "Save" at bounding box center [581, 111] width 31 height 19
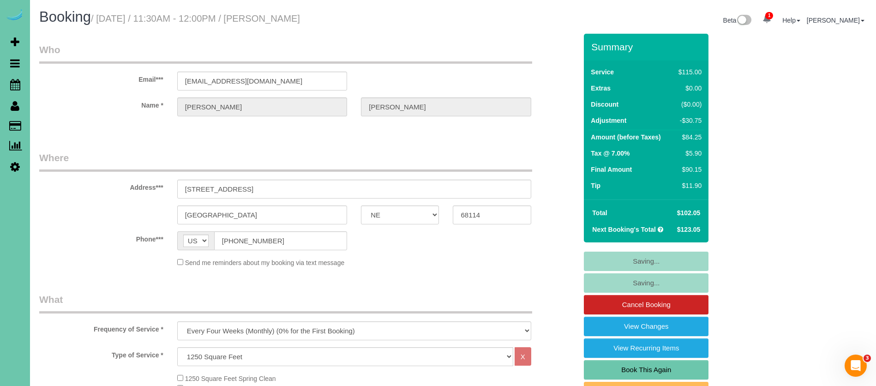
type input "11.9"
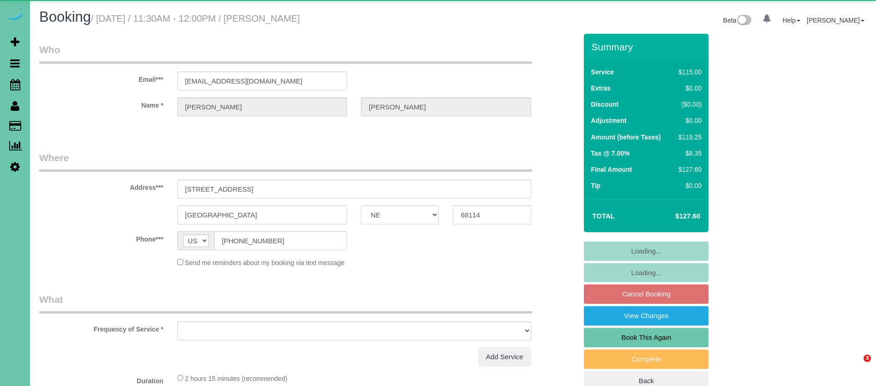
select select "NE"
select select "object:630"
select select "string:fspay-0708f74a-1113-4241-950a-a4b45a836844"
select select "number:35"
select select "number:41"
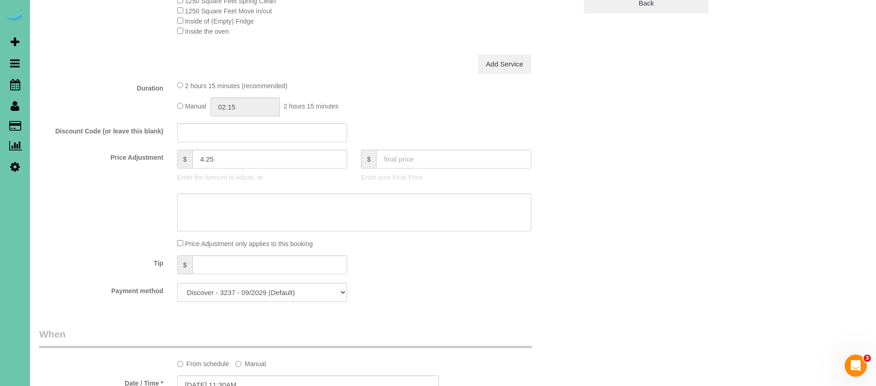
scroll to position [403, 0]
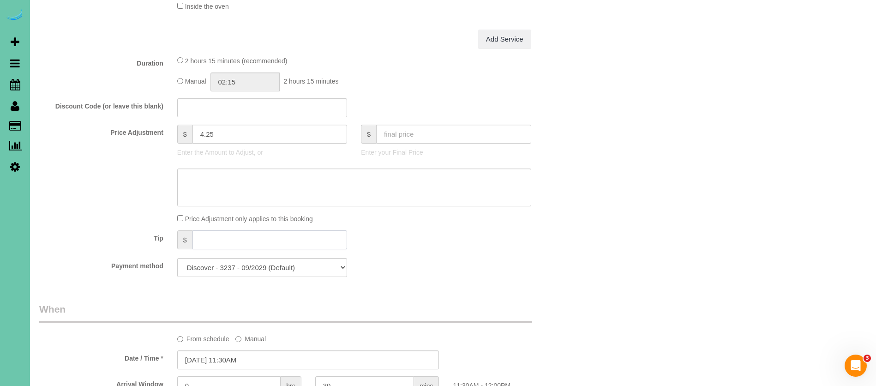
click at [229, 243] on input "text" at bounding box center [270, 239] width 155 height 19
click at [430, 260] on div "Payment method Discover - 3237 - 09/2029 (Default) Add Credit Card ────────────…" at bounding box center [308, 267] width 552 height 19
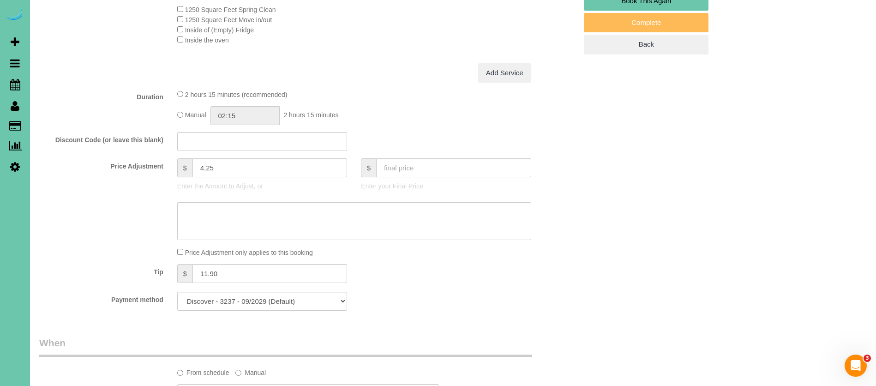
scroll to position [0, 0]
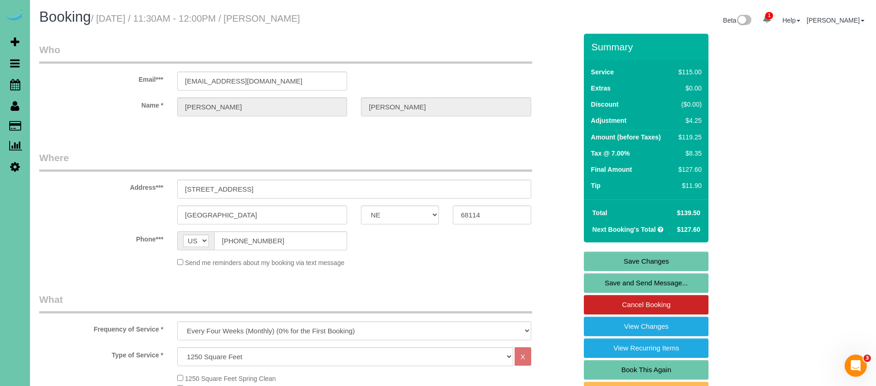
click at [662, 256] on link "Save Changes" at bounding box center [646, 261] width 125 height 19
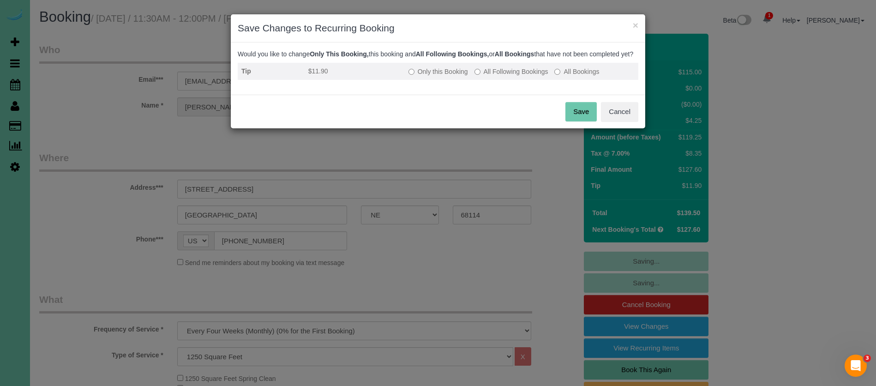
click at [517, 76] on label "All Following Bookings" at bounding box center [512, 71] width 74 height 9
click at [576, 121] on button "Save" at bounding box center [581, 111] width 31 height 19
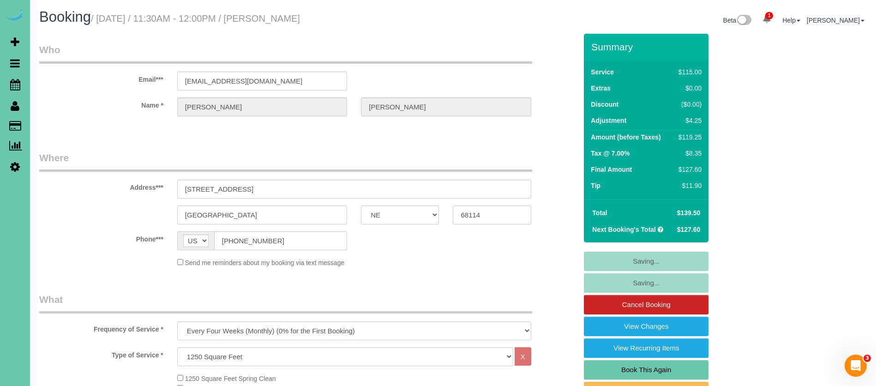
scroll to position [1, 0]
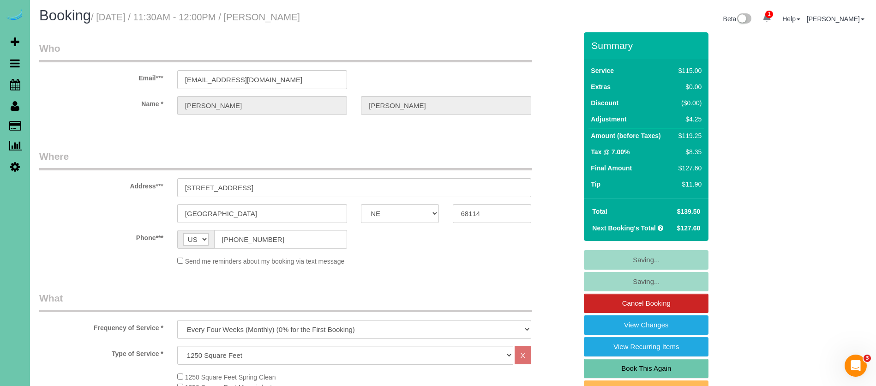
type input "11.9"
